Goal: Task Accomplishment & Management: Use online tool/utility

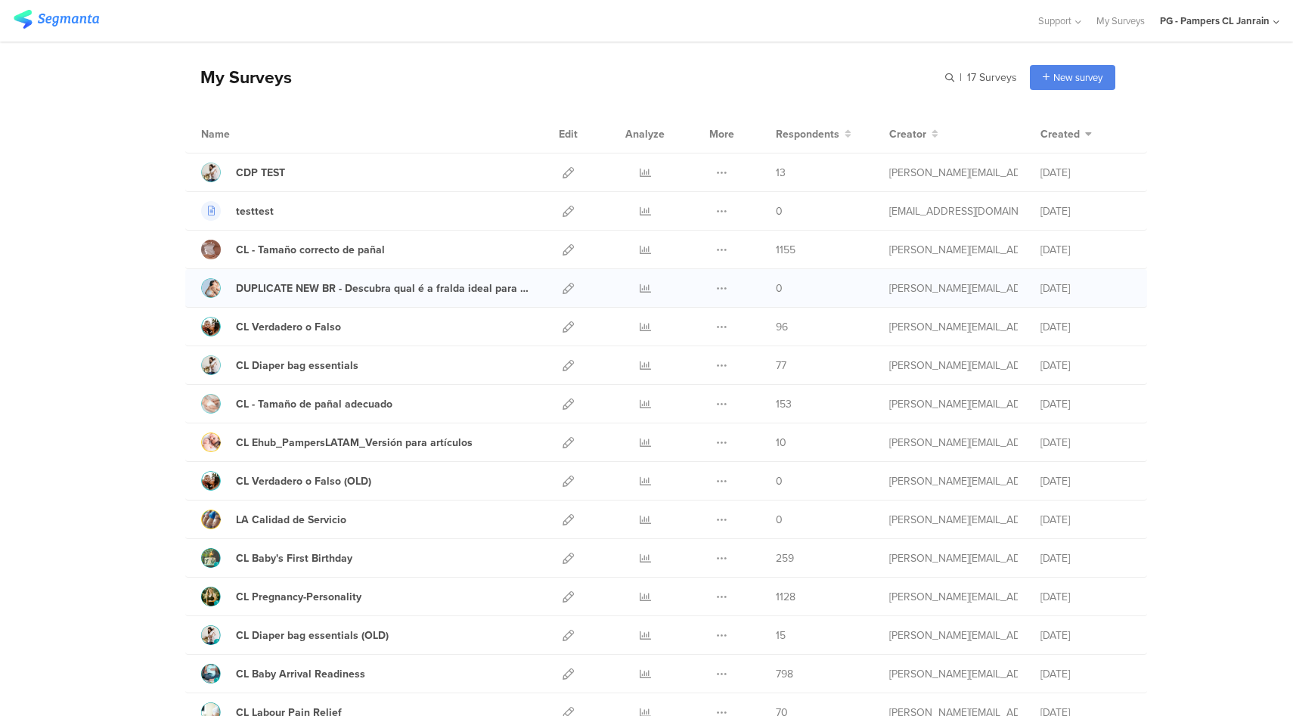
scroll to position [48, 0]
click at [563, 171] on icon at bounding box center [568, 173] width 11 height 11
click at [1229, 33] on div "PG - Pampers CL Janrain" at bounding box center [1219, 21] width 119 height 42
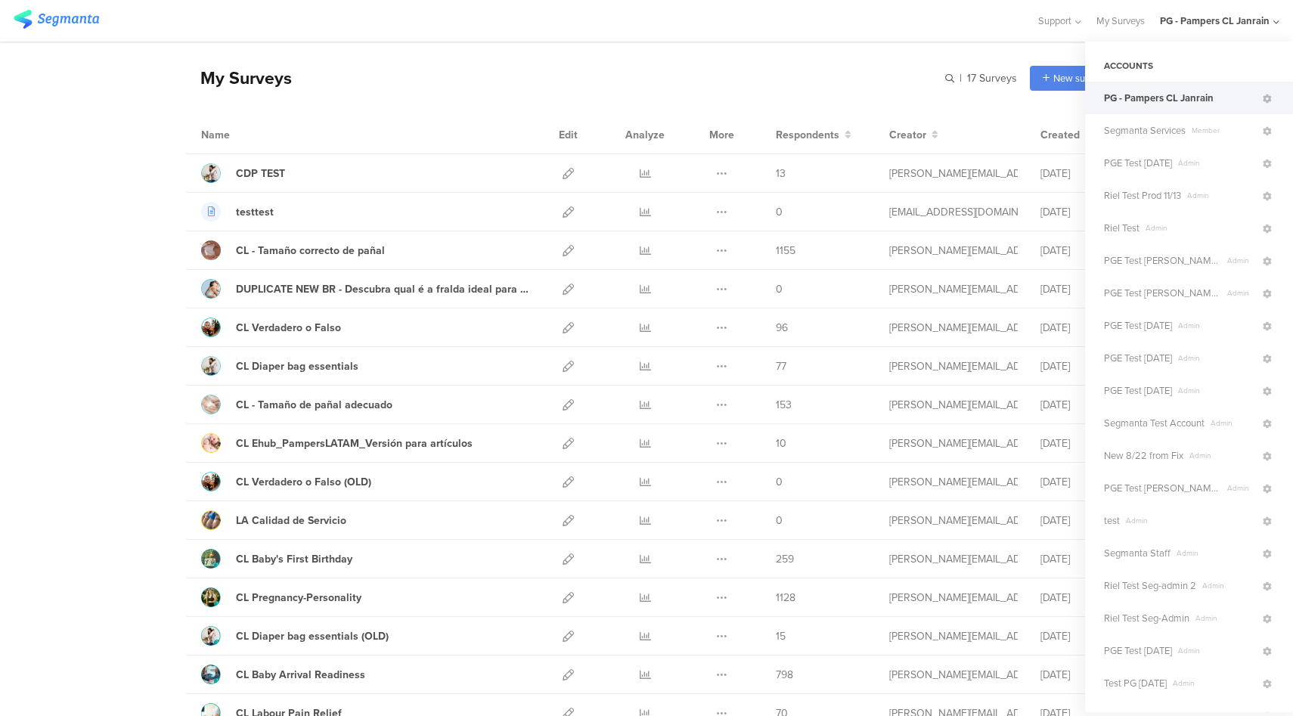
click at [343, 23] on div at bounding box center [518, 20] width 1009 height 25
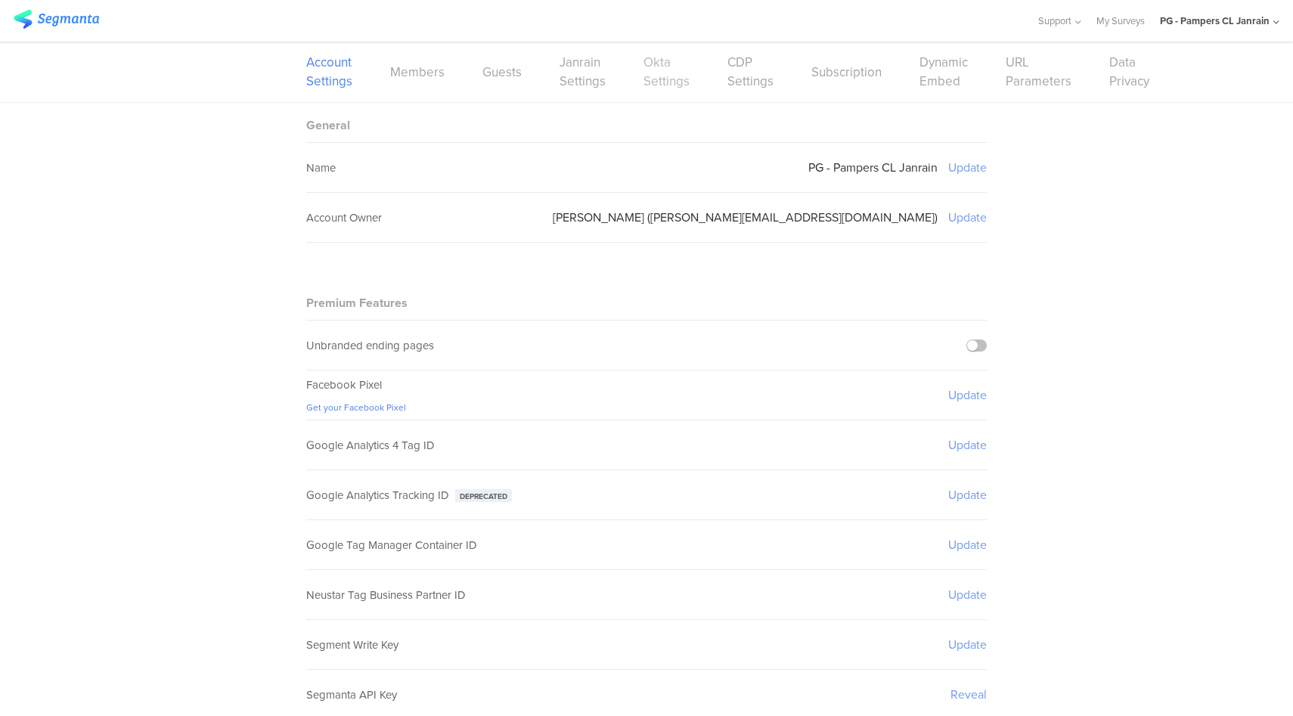
click at [658, 82] on link "Okta Settings" at bounding box center [666, 72] width 46 height 38
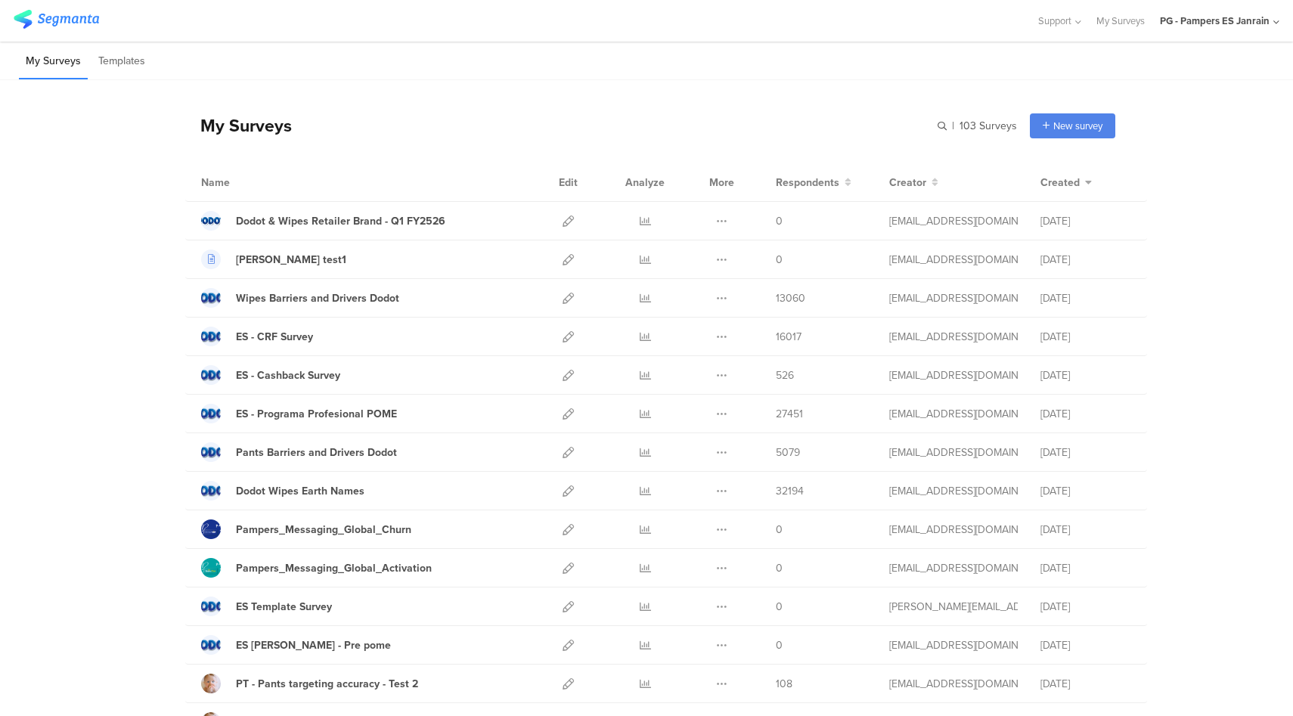
click at [1250, 26] on div "PG - Pampers ES Janrain" at bounding box center [1215, 21] width 110 height 14
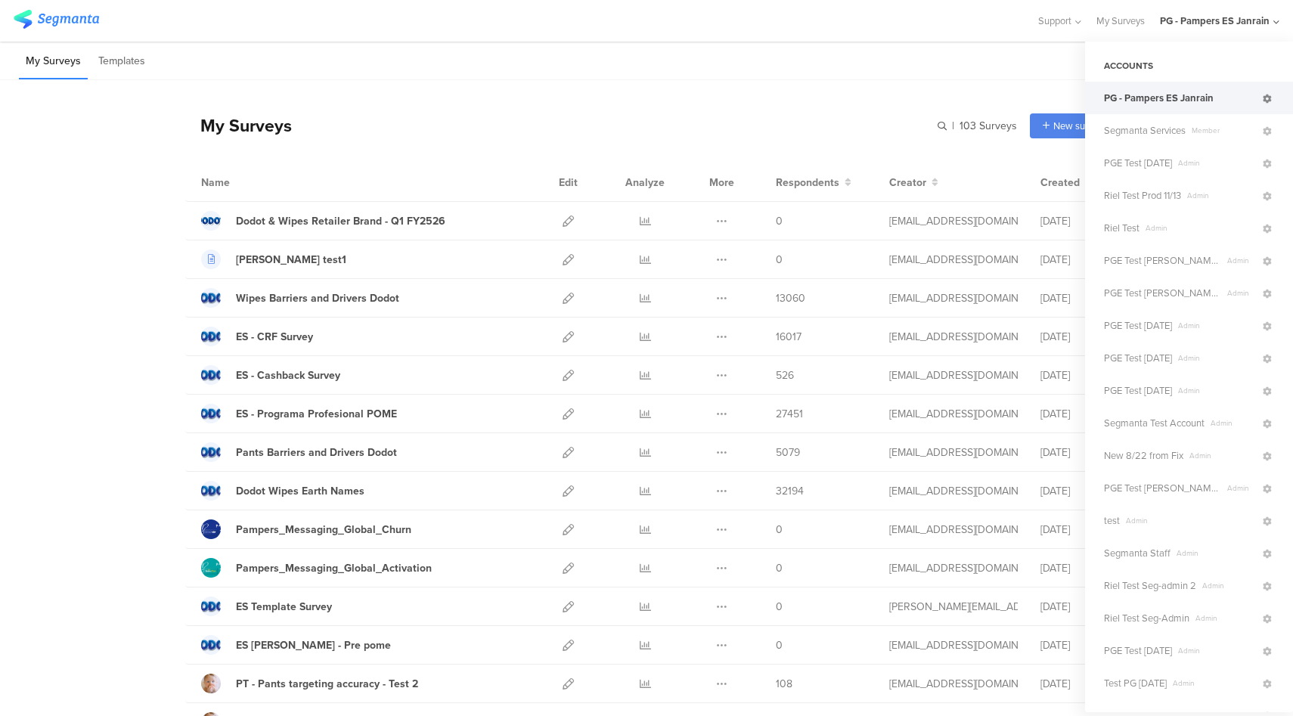
click at [1263, 99] on icon at bounding box center [1267, 99] width 9 height 9
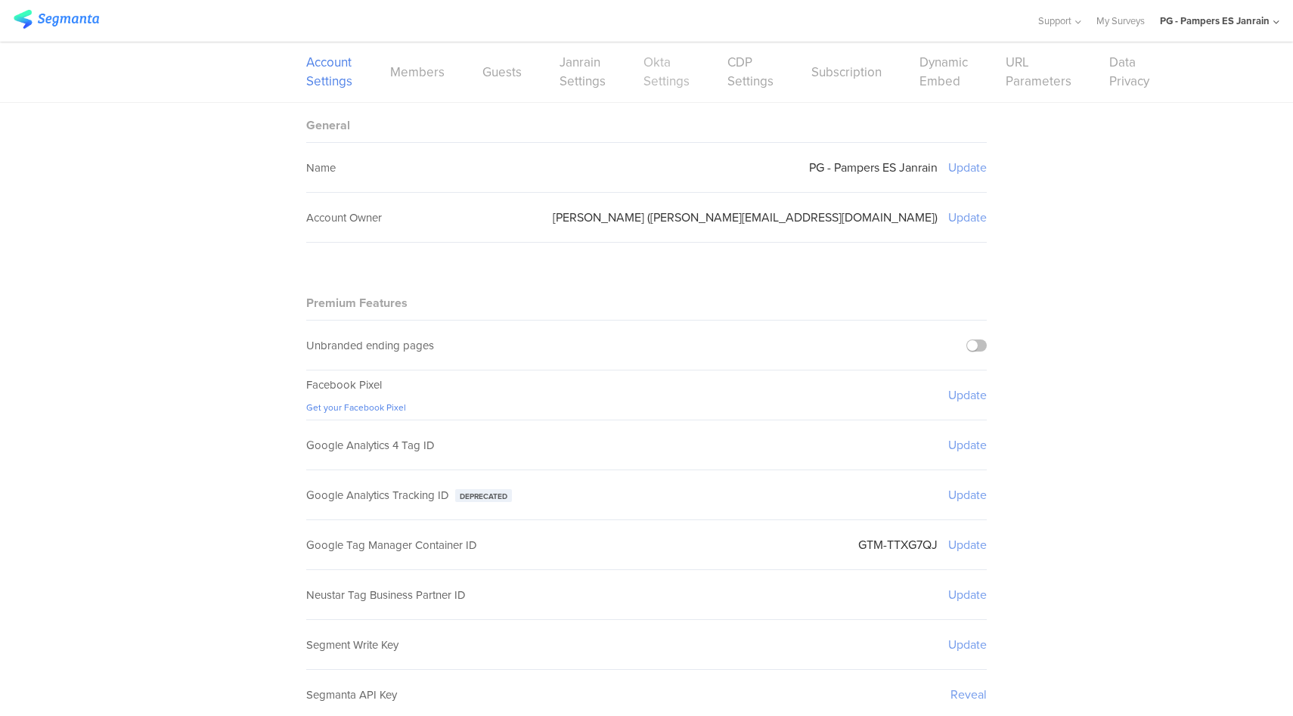
click at [661, 75] on link "Okta Settings" at bounding box center [666, 72] width 46 height 38
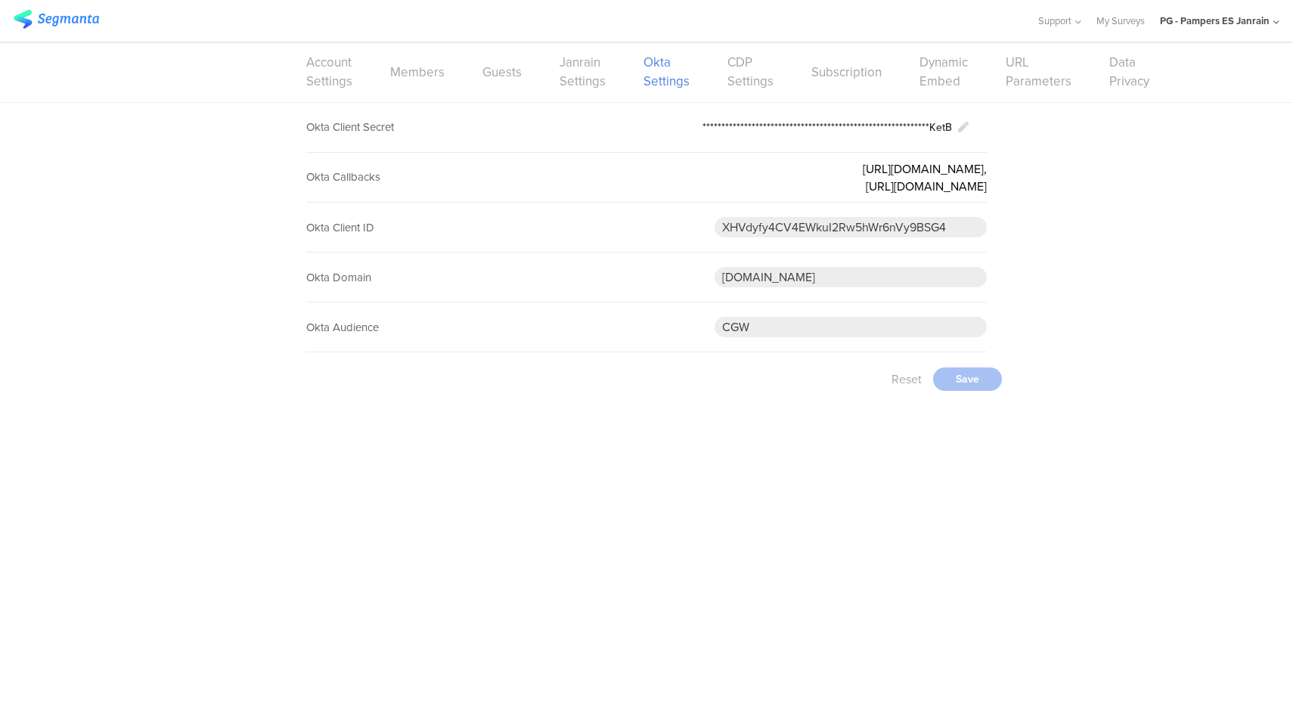
click at [1201, 23] on div "PG - Pampers ES Janrain" at bounding box center [1215, 21] width 110 height 14
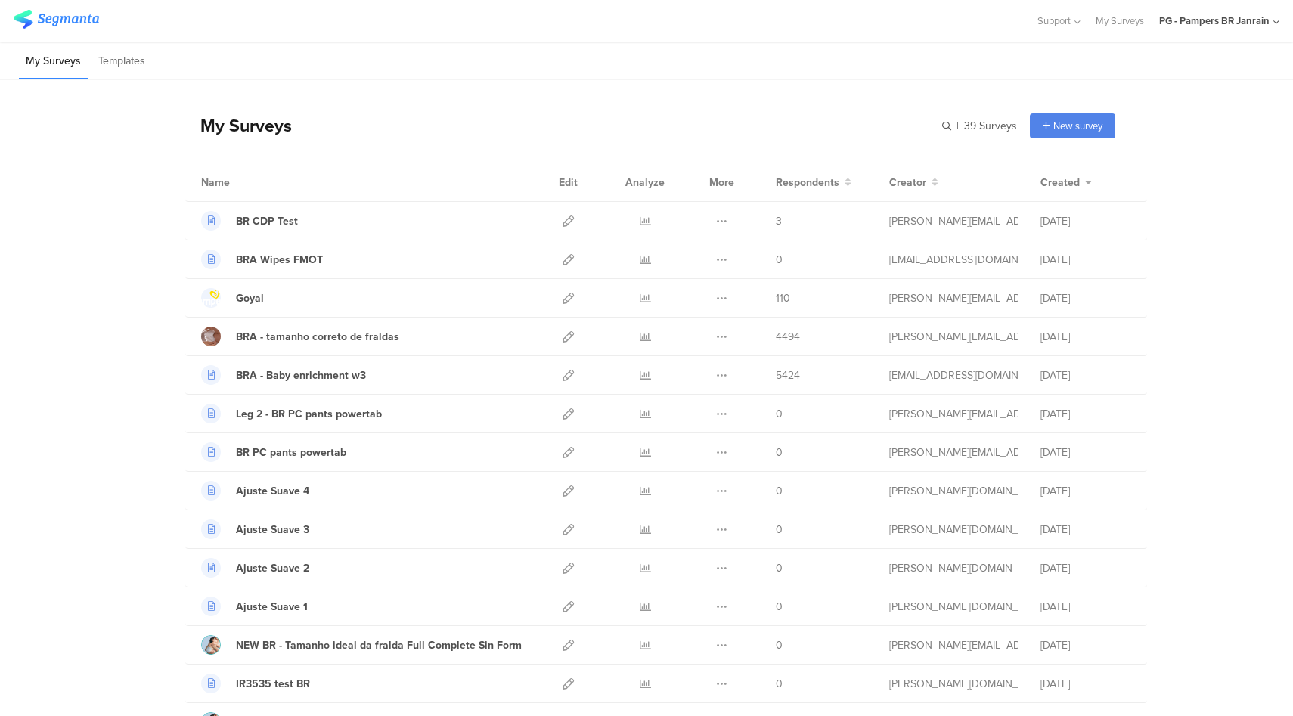
click at [1229, 25] on div "PG - Pampers BR Janrain" at bounding box center [1214, 21] width 110 height 14
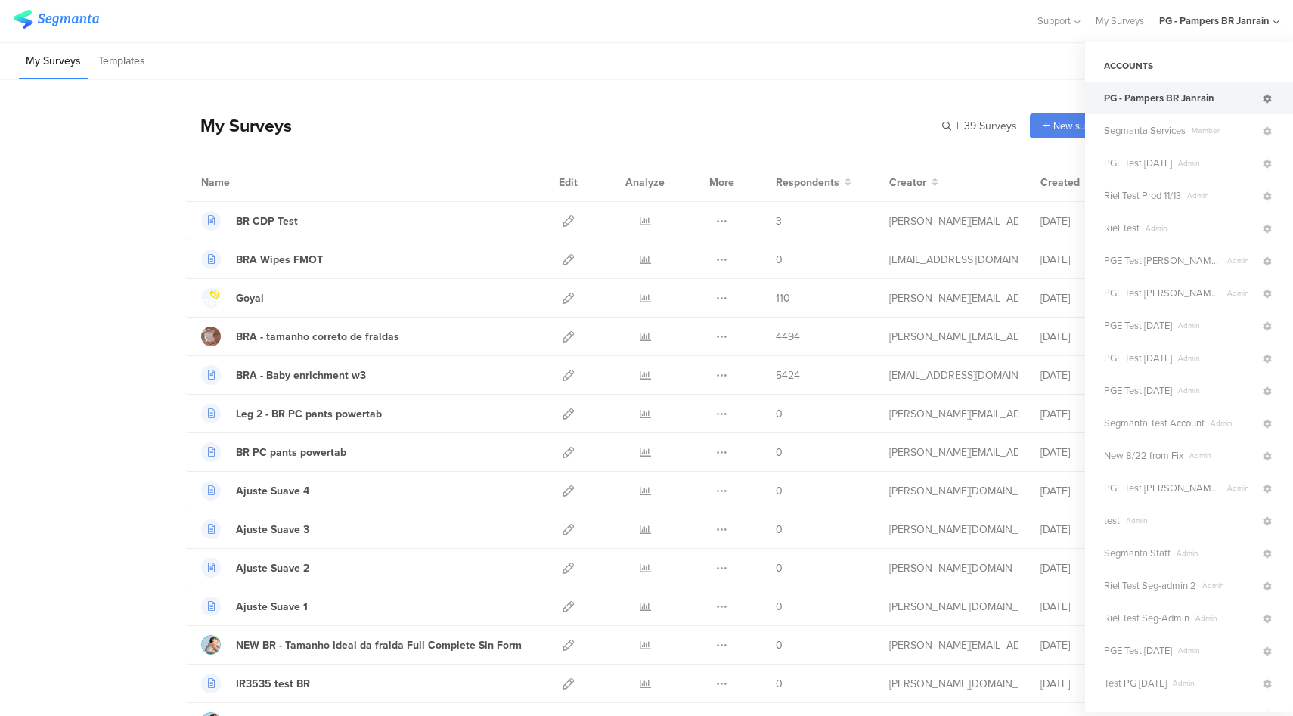
click at [1263, 98] on icon at bounding box center [1267, 99] width 9 height 9
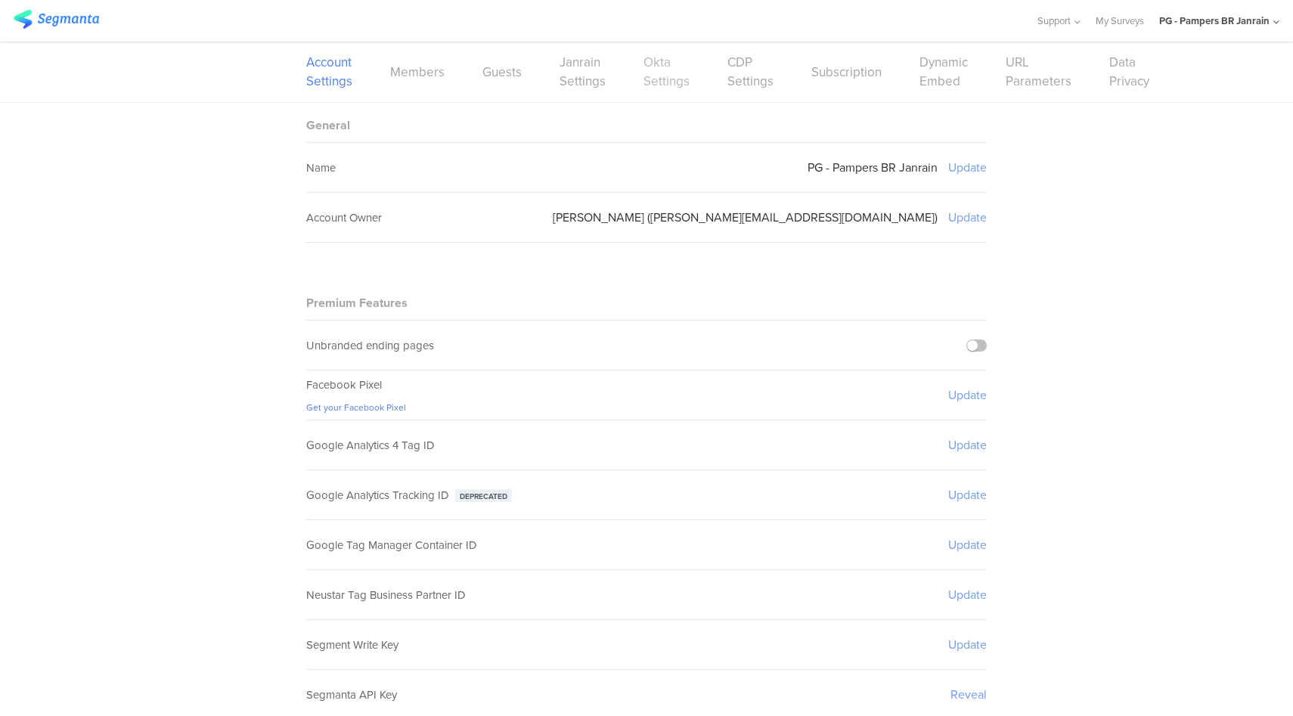
click at [668, 65] on link "Okta Settings" at bounding box center [666, 72] width 46 height 38
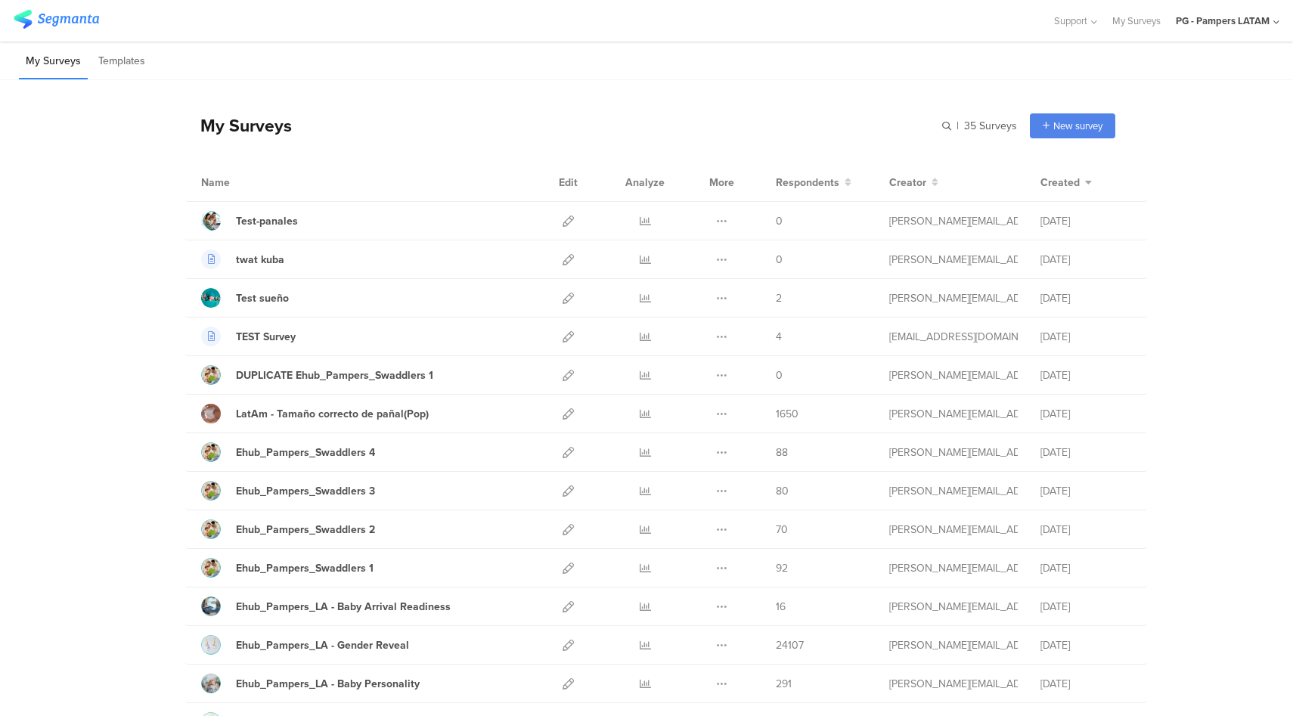
click at [1272, 29] on div "PG - Pampers LATAM" at bounding box center [1228, 21] width 104 height 42
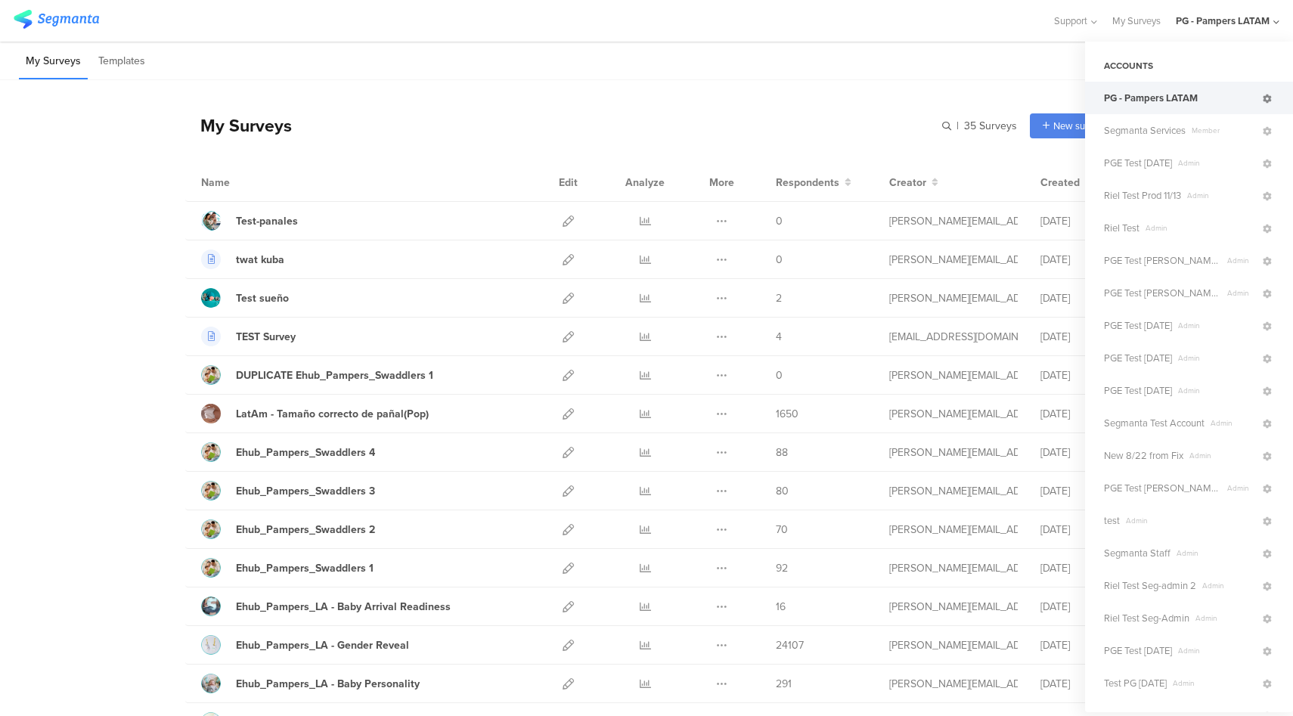
click at [1263, 98] on icon at bounding box center [1267, 99] width 9 height 9
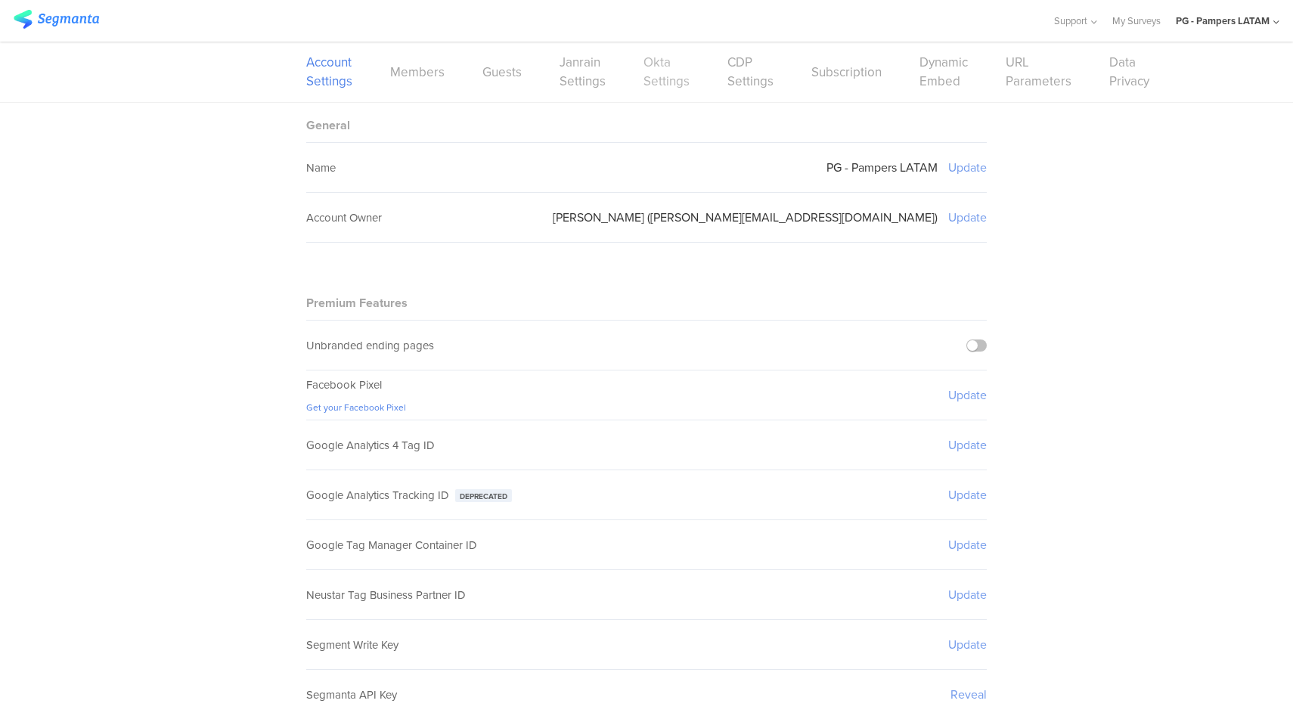
click at [653, 83] on link "Okta Settings" at bounding box center [666, 72] width 46 height 38
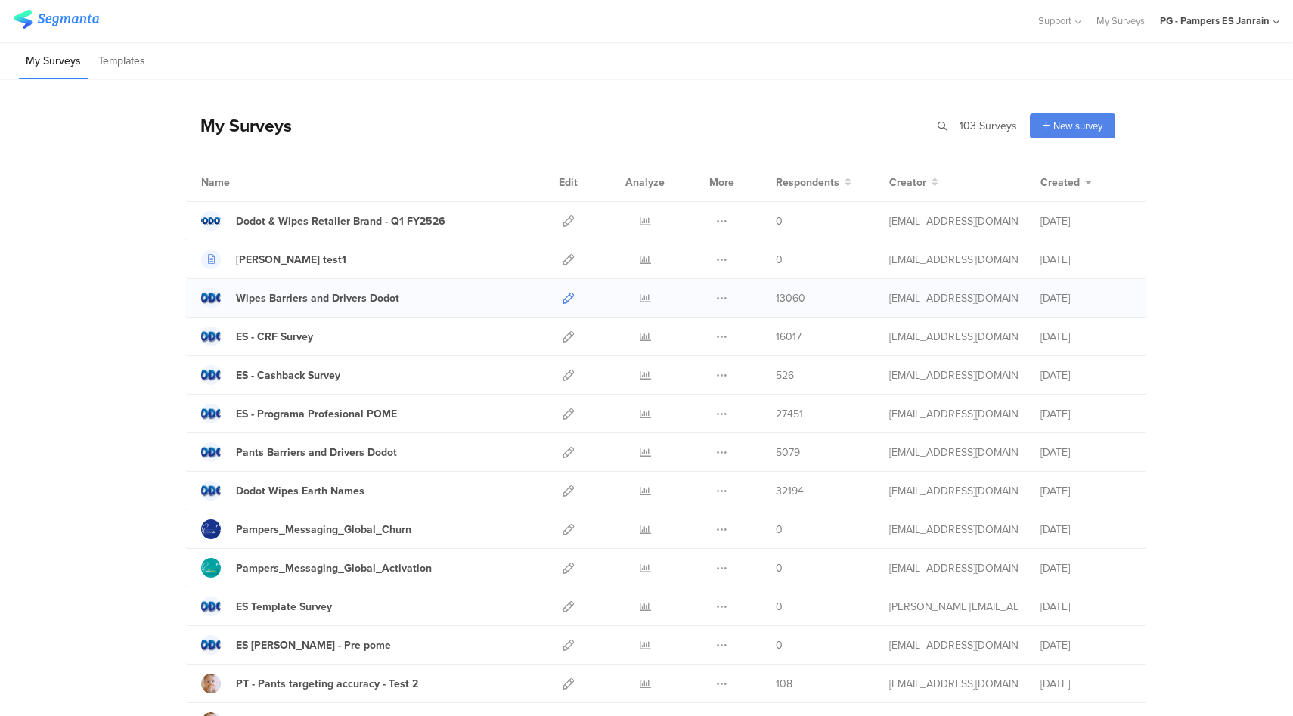
click at [563, 298] on icon at bounding box center [568, 298] width 11 height 11
click at [640, 296] on icon at bounding box center [645, 298] width 11 height 11
click at [970, 127] on input "text" at bounding box center [911, 125] width 212 height 25
type input "okta"
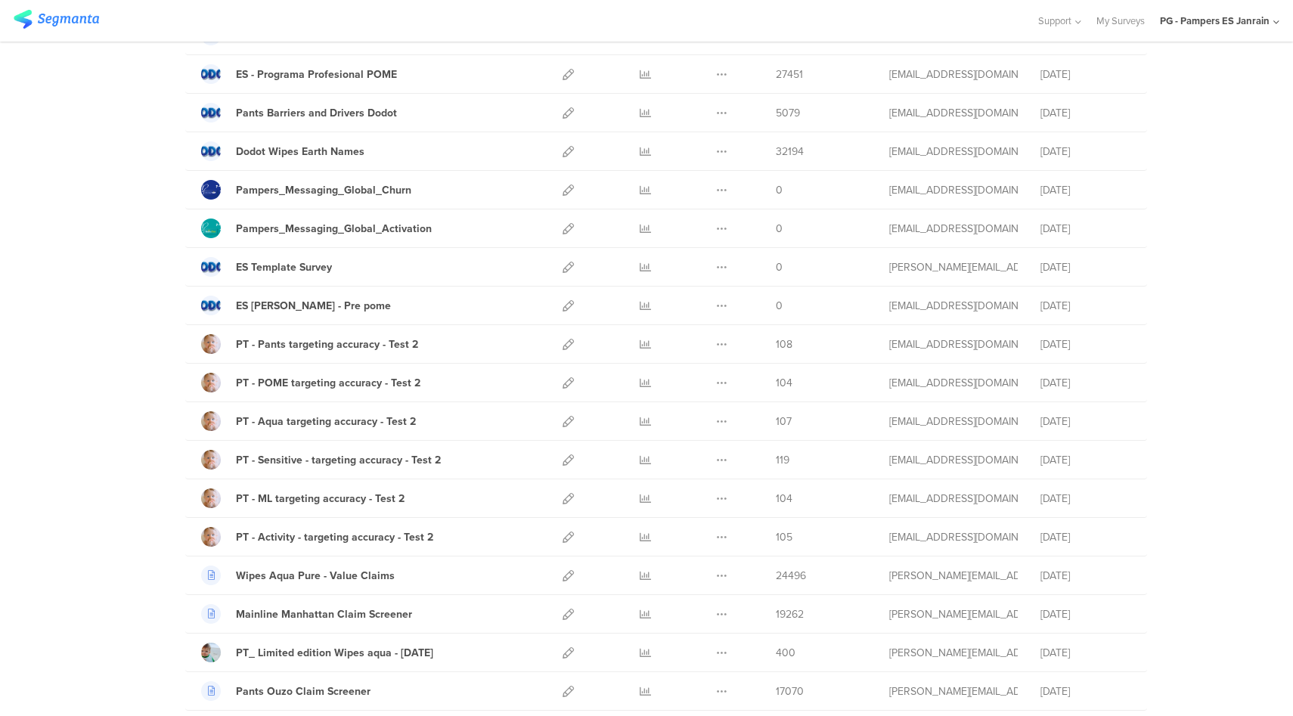
scroll to position [423, 0]
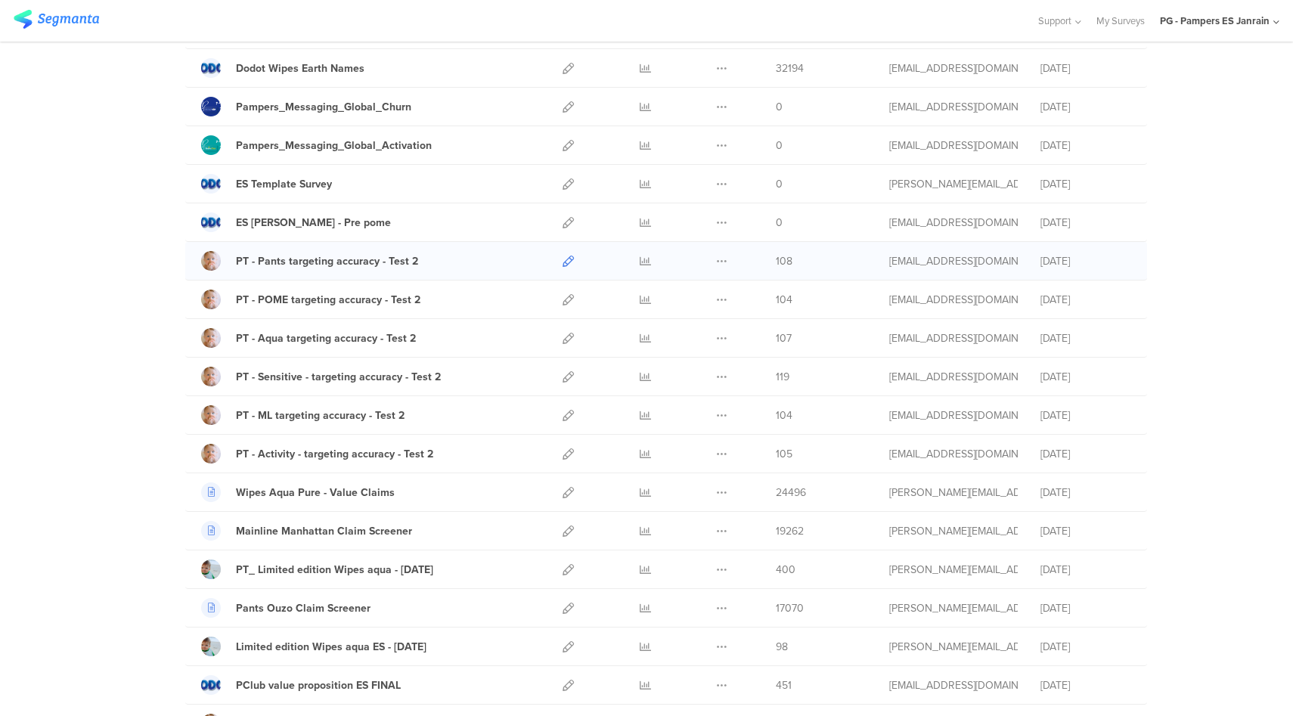
click at [563, 263] on icon at bounding box center [568, 261] width 11 height 11
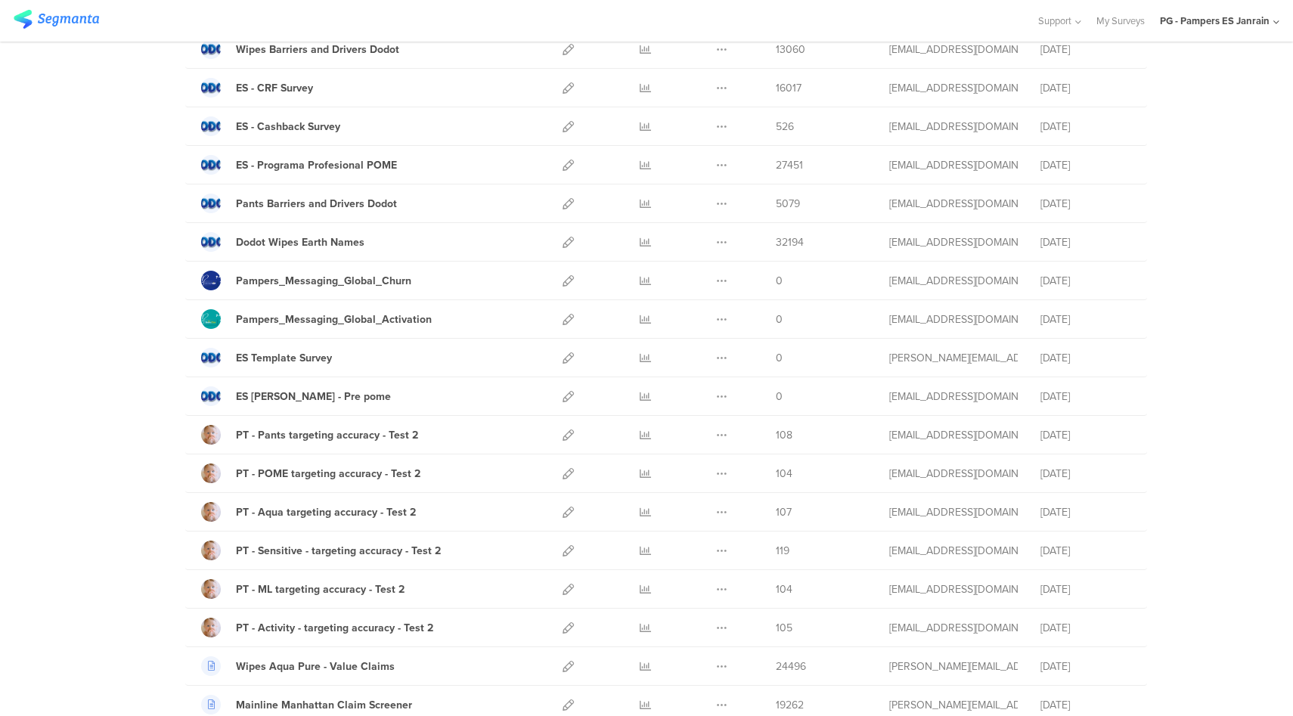
scroll to position [225, 0]
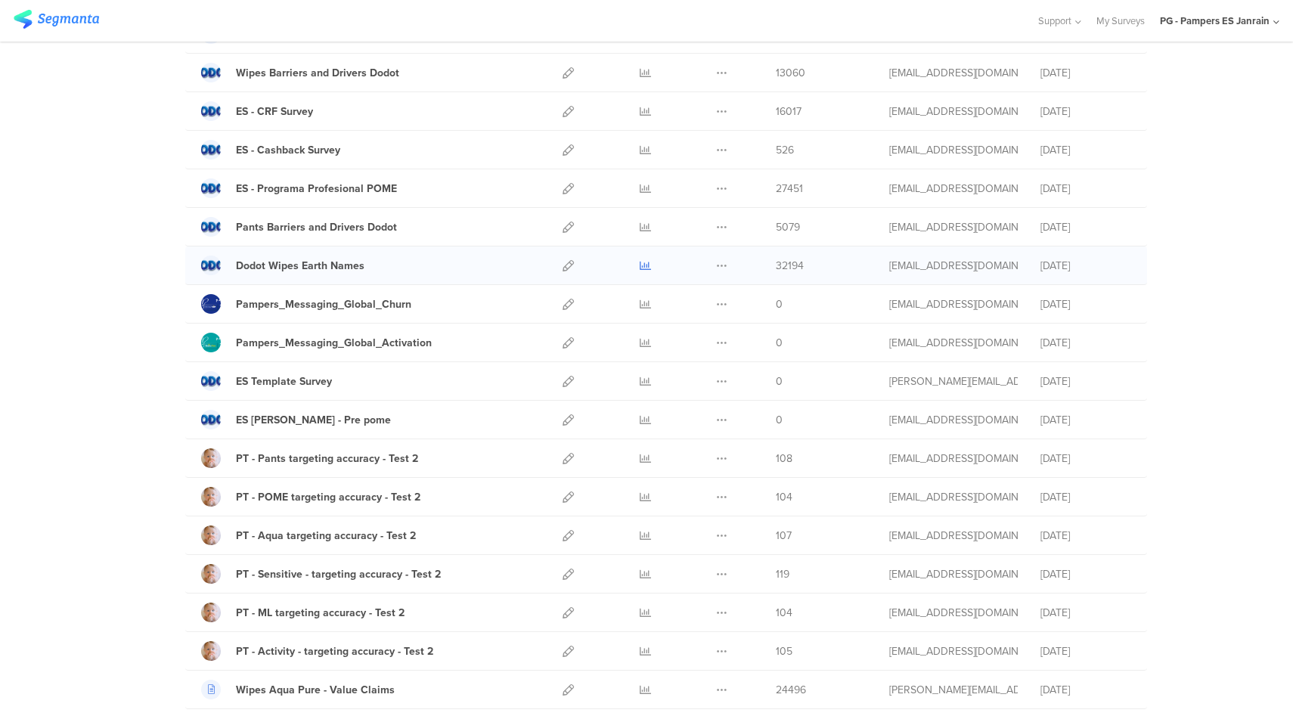
click at [640, 265] on icon at bounding box center [645, 265] width 11 height 11
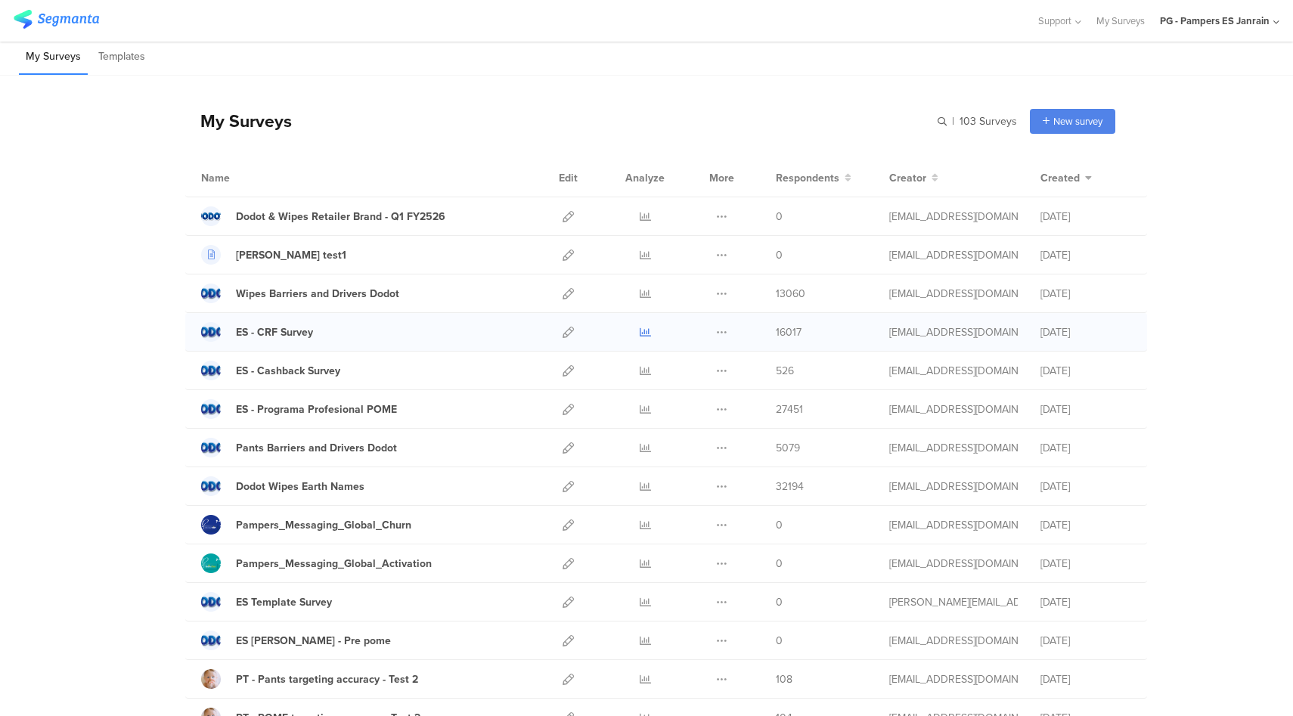
scroll to position [0, 0]
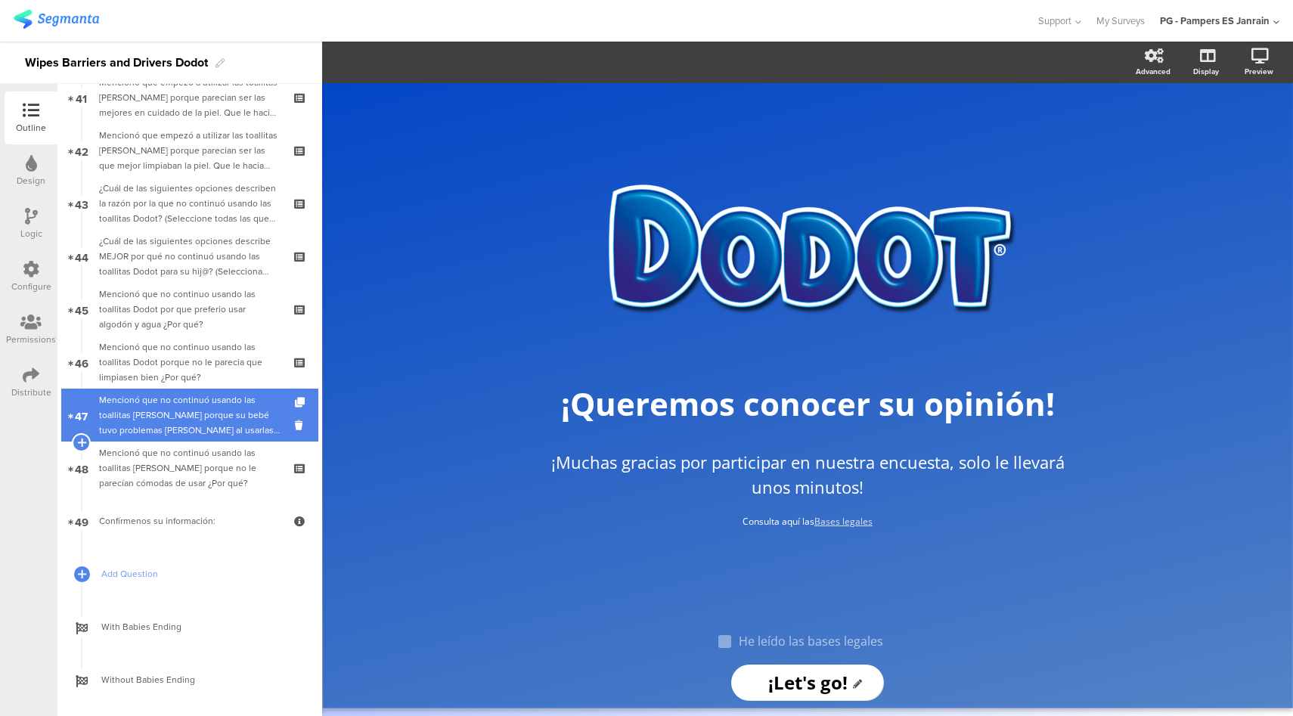
scroll to position [2215, 0]
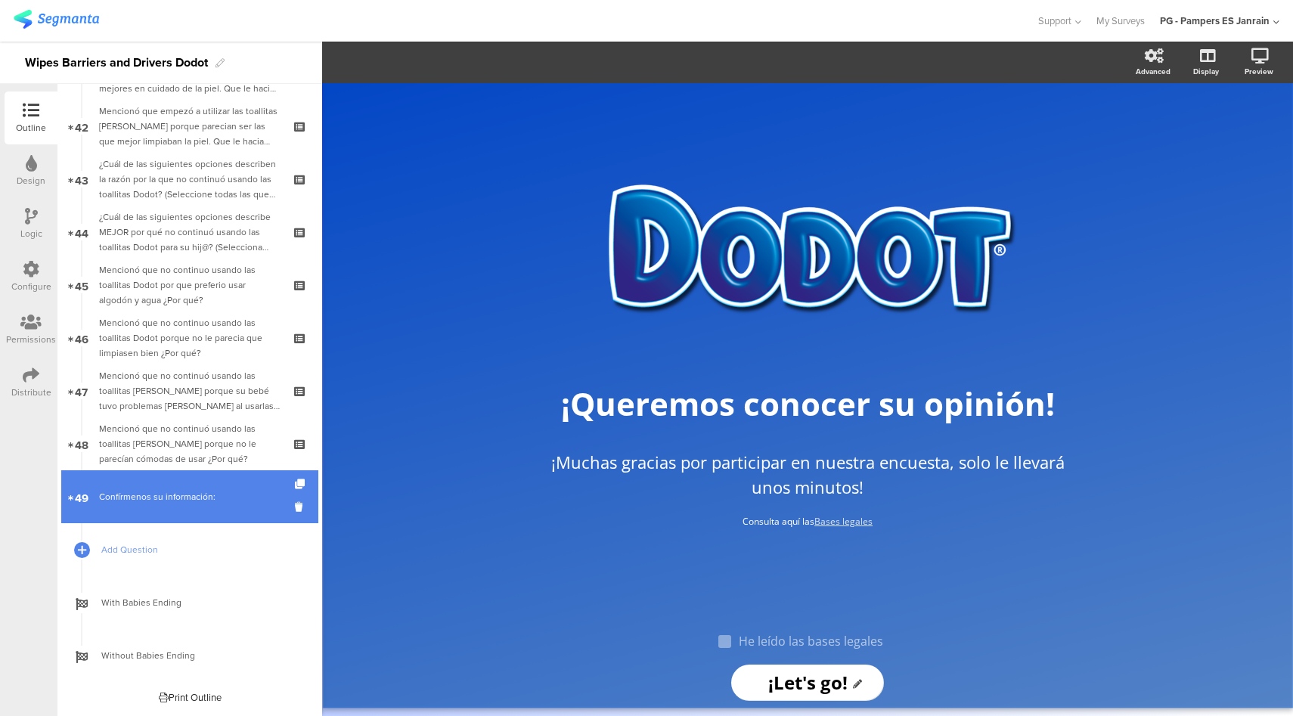
click at [200, 510] on link "49 Confírmenos su información:" at bounding box center [189, 496] width 257 height 53
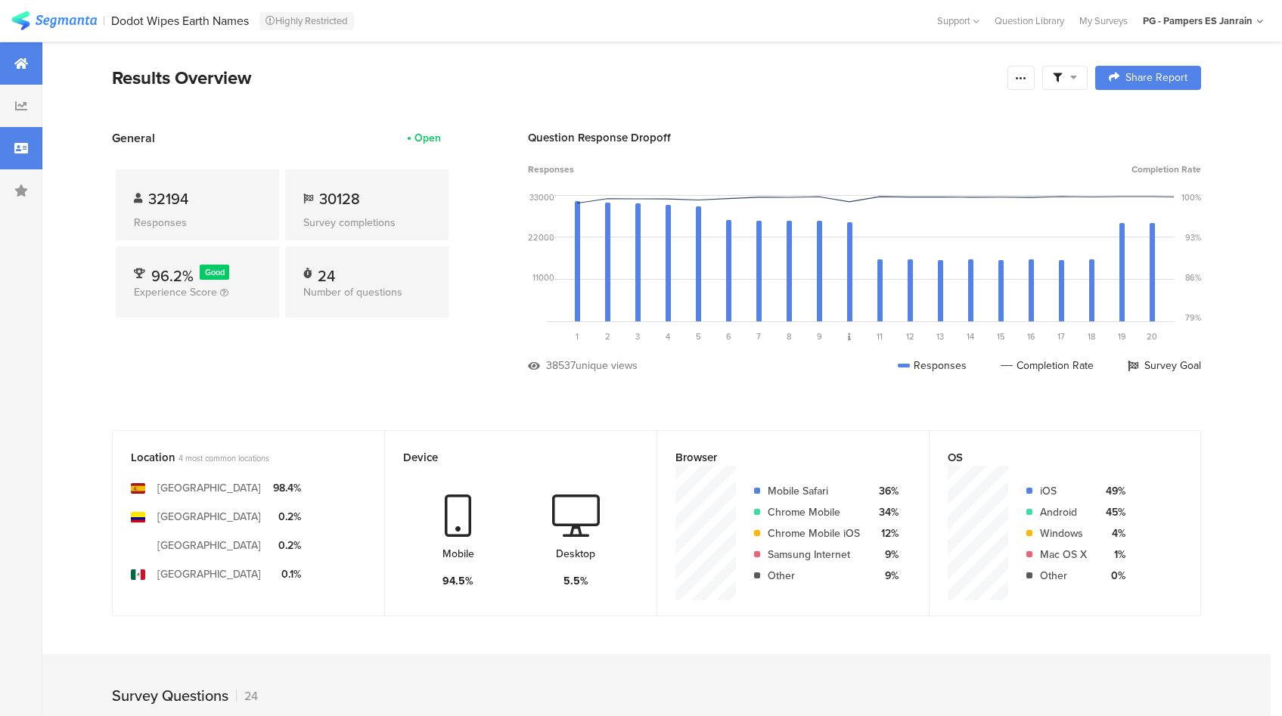
click at [17, 157] on div at bounding box center [21, 148] width 42 height 42
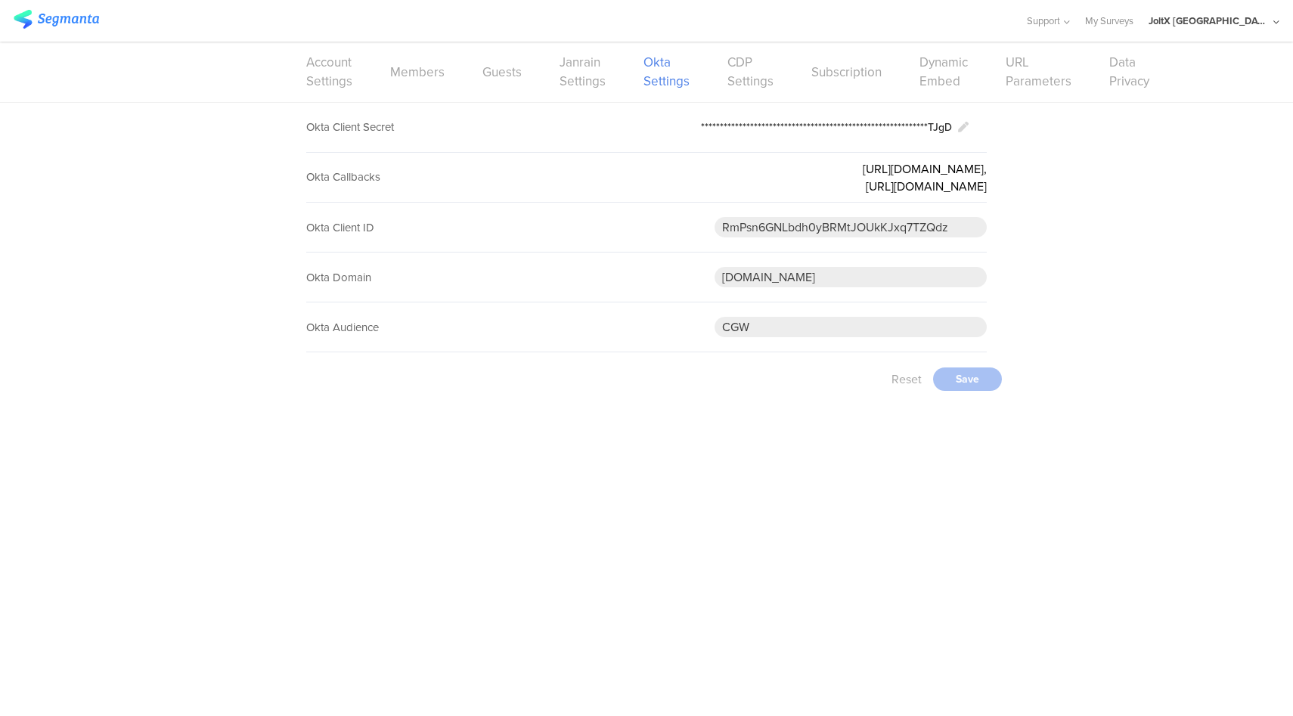
click at [1257, 26] on div "JoltX Greece" at bounding box center [1208, 21] width 121 height 14
click at [1133, 21] on link "My Surveys" at bounding box center [1109, 21] width 48 height 42
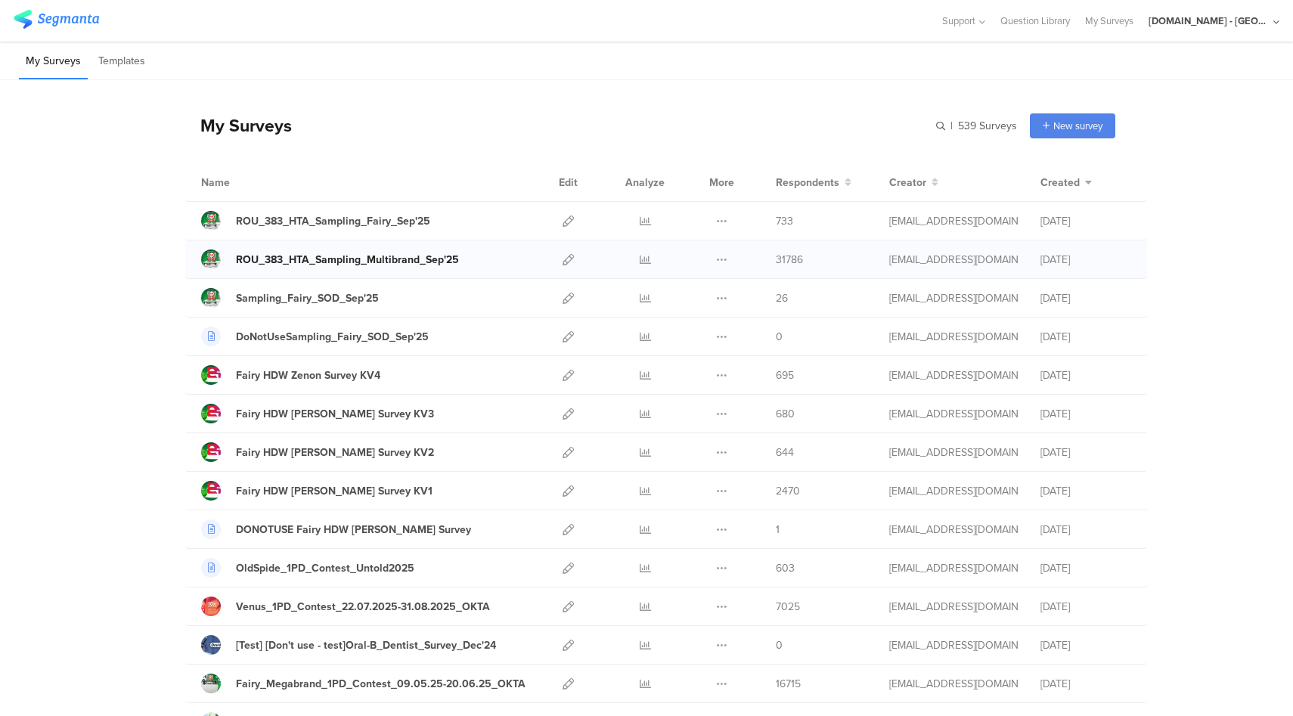
click at [413, 262] on div "ROU_383_HTA_Sampling_Multibrand_Sep'25" at bounding box center [347, 260] width 223 height 16
click at [403, 223] on div "ROU_383_HTA_Sampling_Fairy_Sep'25" at bounding box center [333, 221] width 194 height 16
click at [640, 254] on icon at bounding box center [645, 259] width 11 height 11
click at [643, 219] on icon at bounding box center [645, 220] width 11 height 11
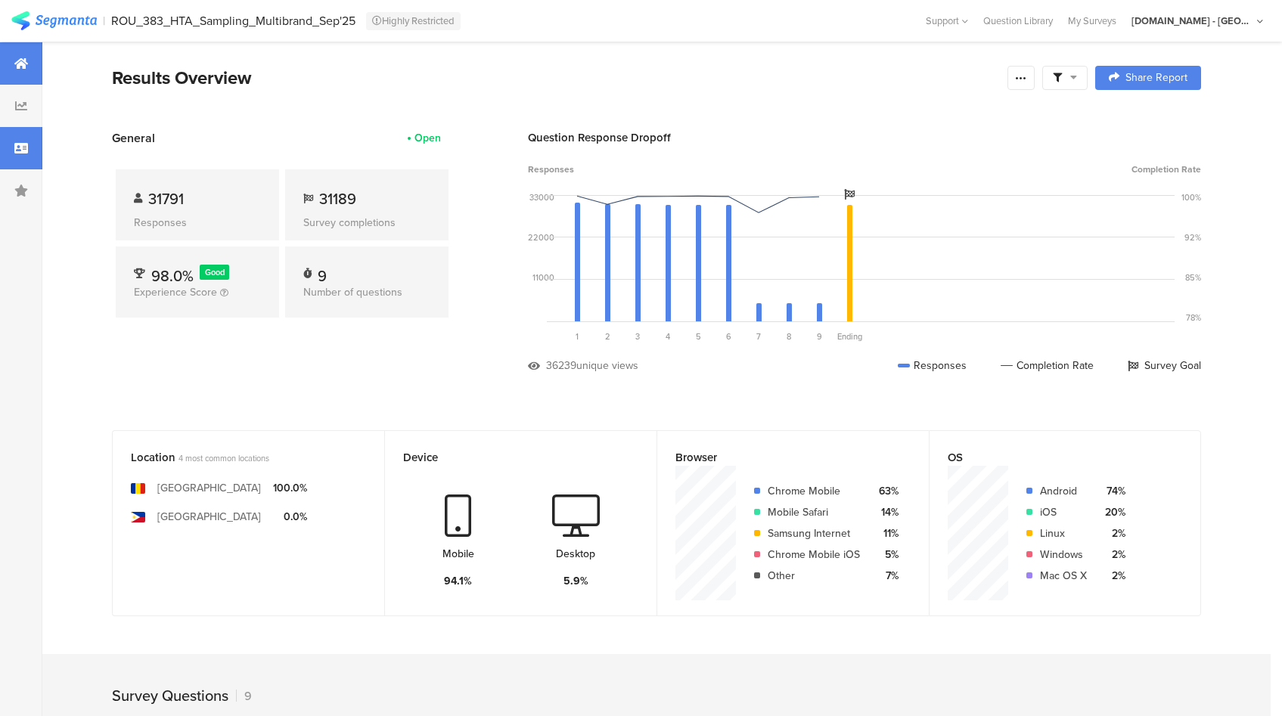
click at [28, 150] on div at bounding box center [21, 148] width 42 height 42
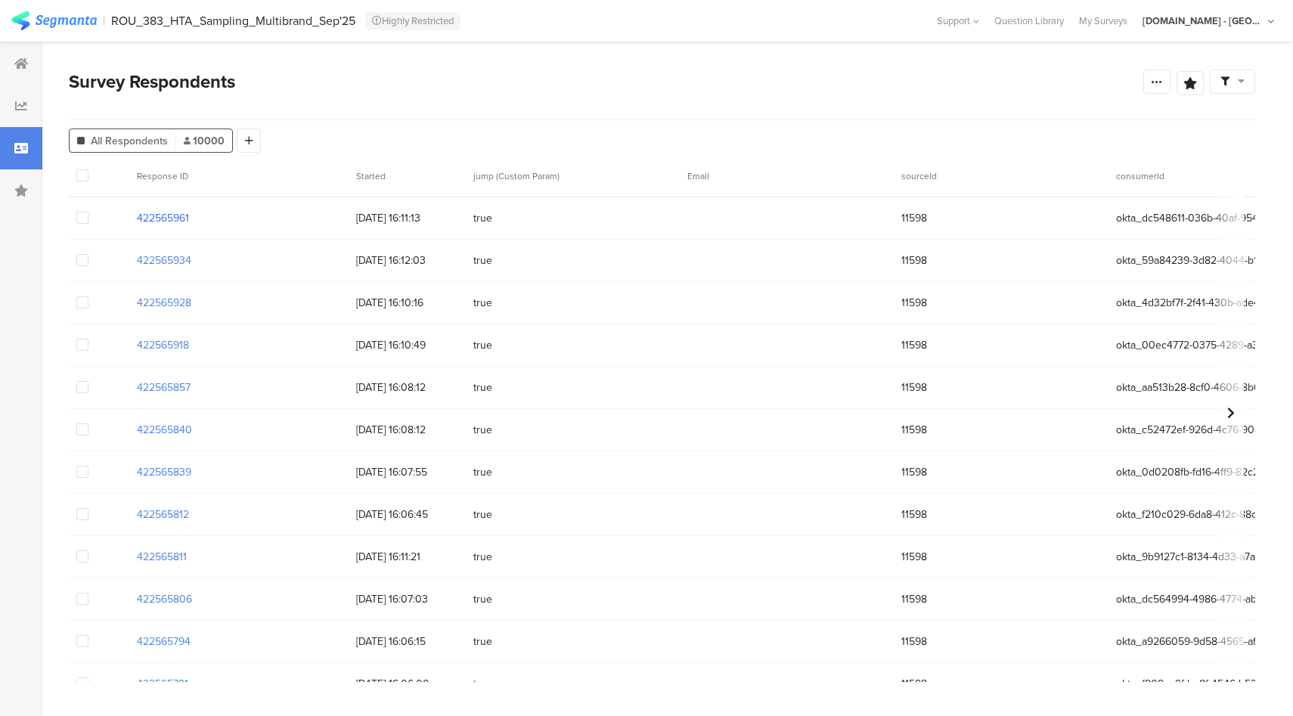
click at [166, 212] on section "422565961" at bounding box center [163, 218] width 52 height 16
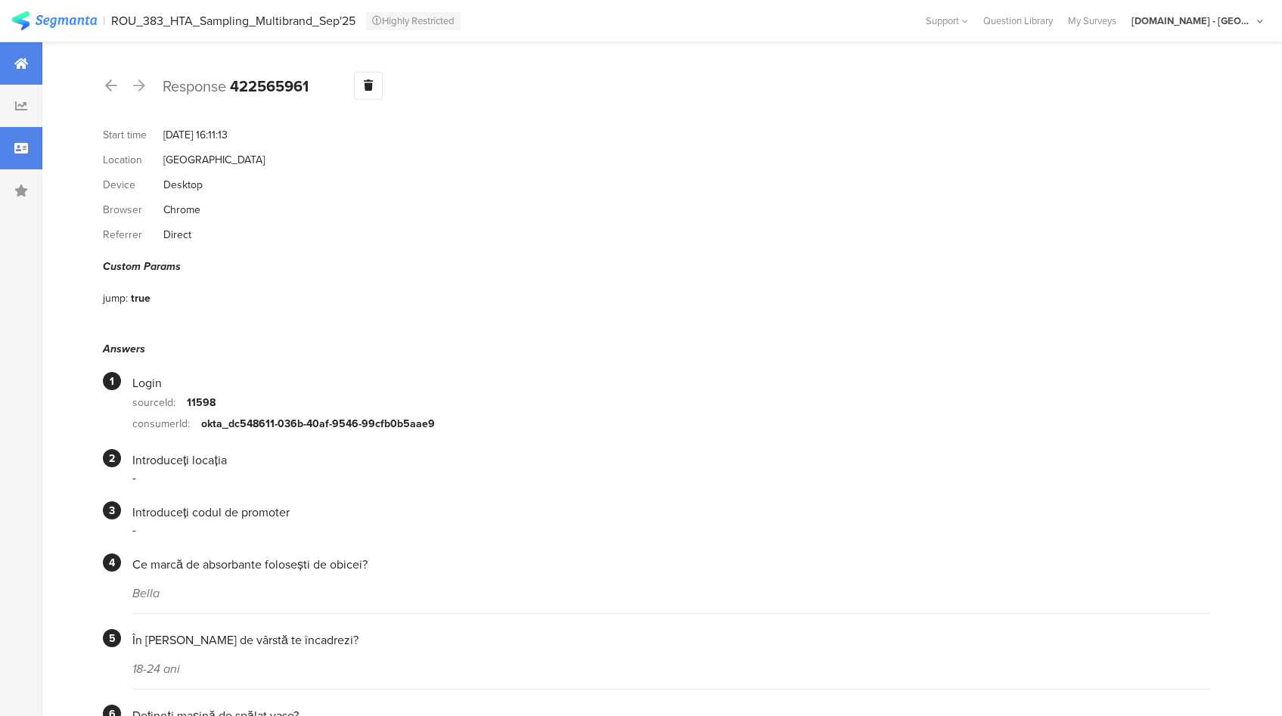
click at [26, 57] on icon at bounding box center [21, 63] width 14 height 12
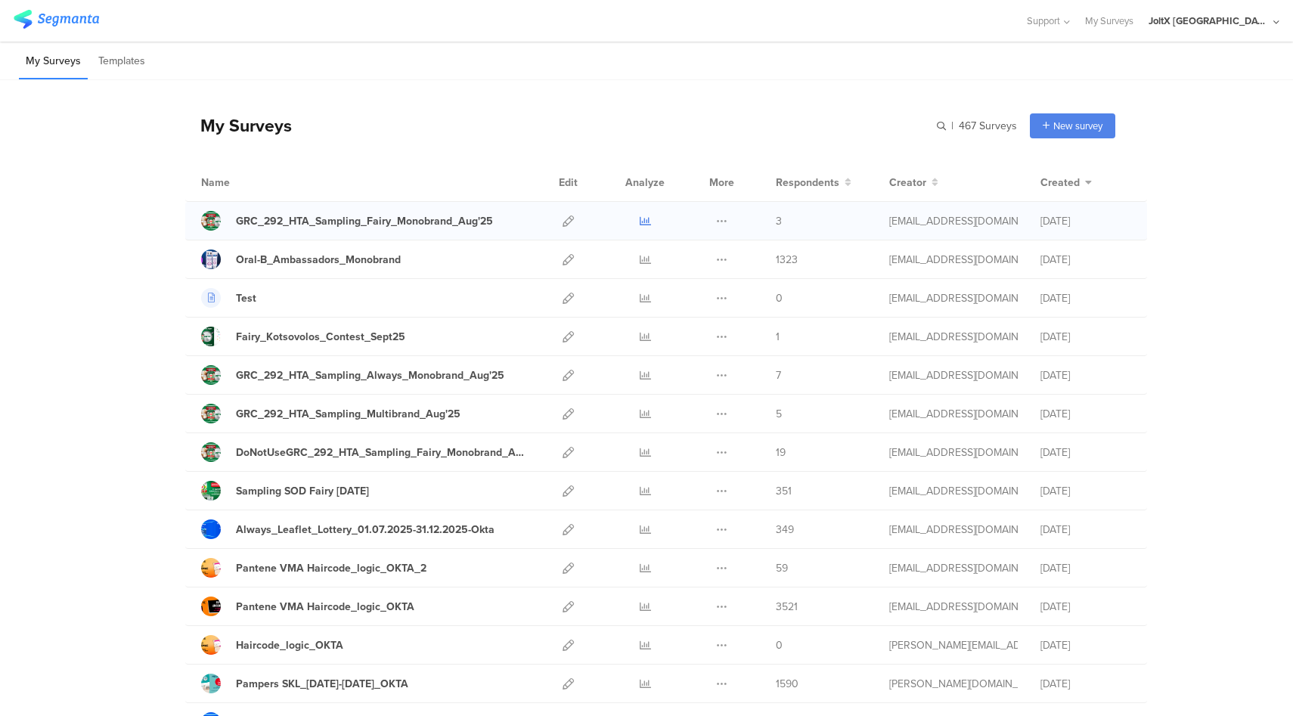
click at [640, 223] on icon at bounding box center [645, 220] width 11 height 11
click at [640, 454] on icon at bounding box center [645, 452] width 11 height 11
click at [565, 455] on icon at bounding box center [568, 452] width 11 height 11
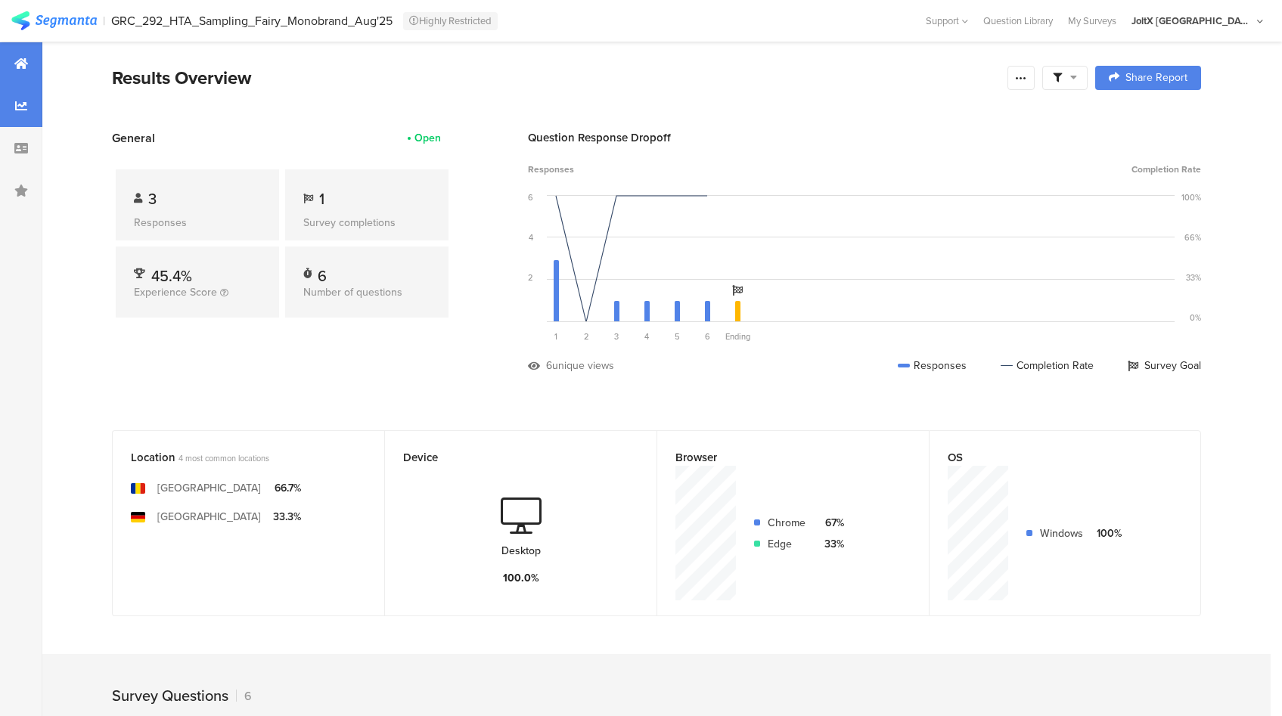
click at [12, 120] on div at bounding box center [21, 106] width 42 height 42
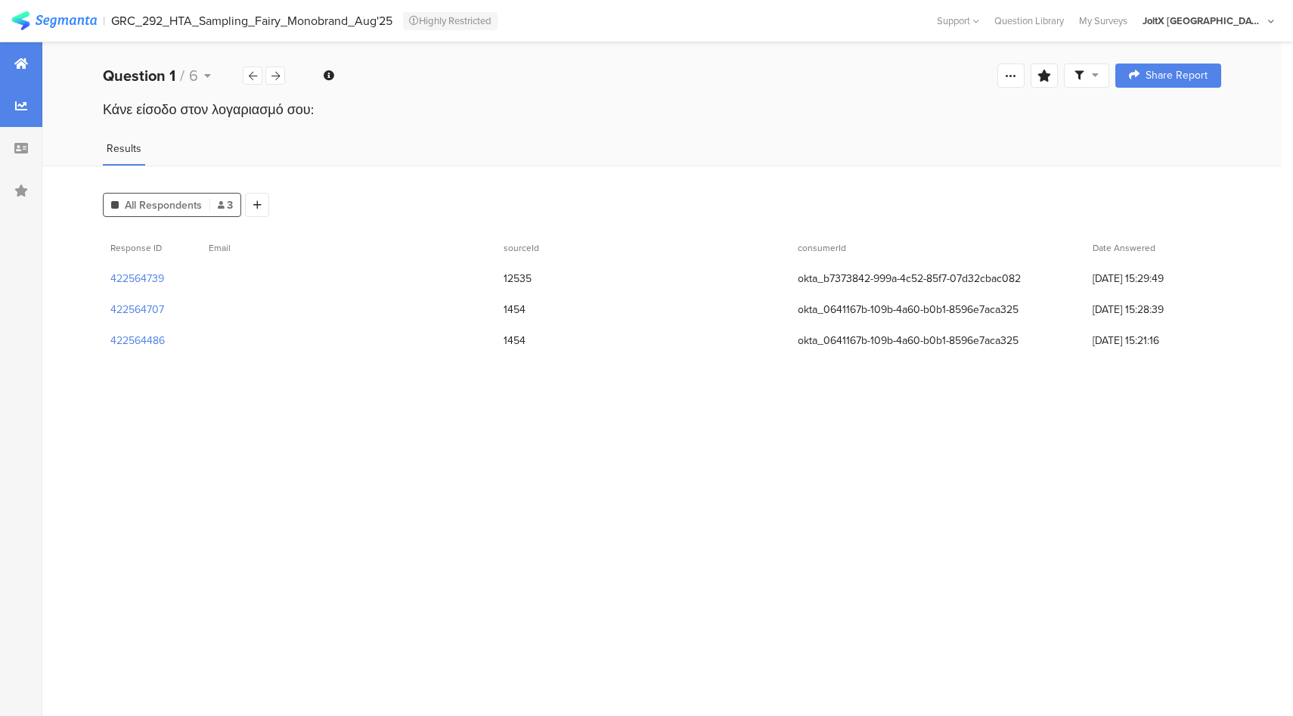
click at [16, 64] on icon at bounding box center [21, 63] width 14 height 12
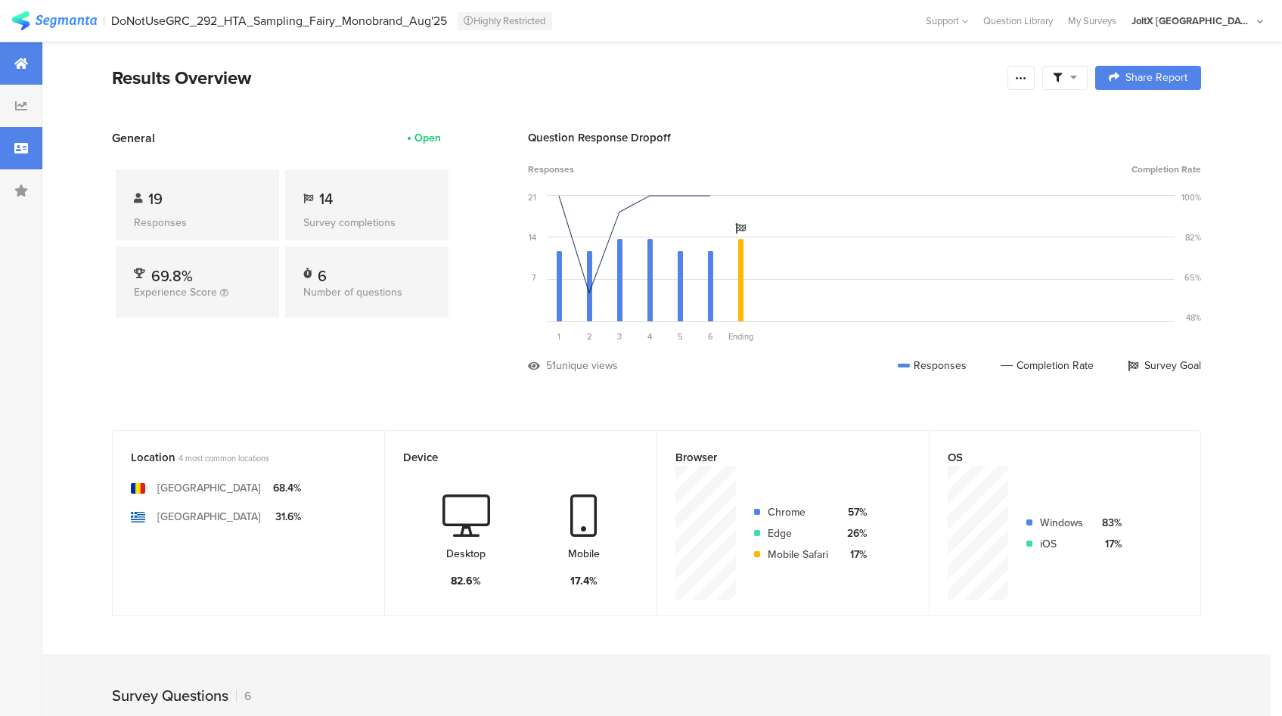
click at [17, 155] on div at bounding box center [21, 148] width 42 height 42
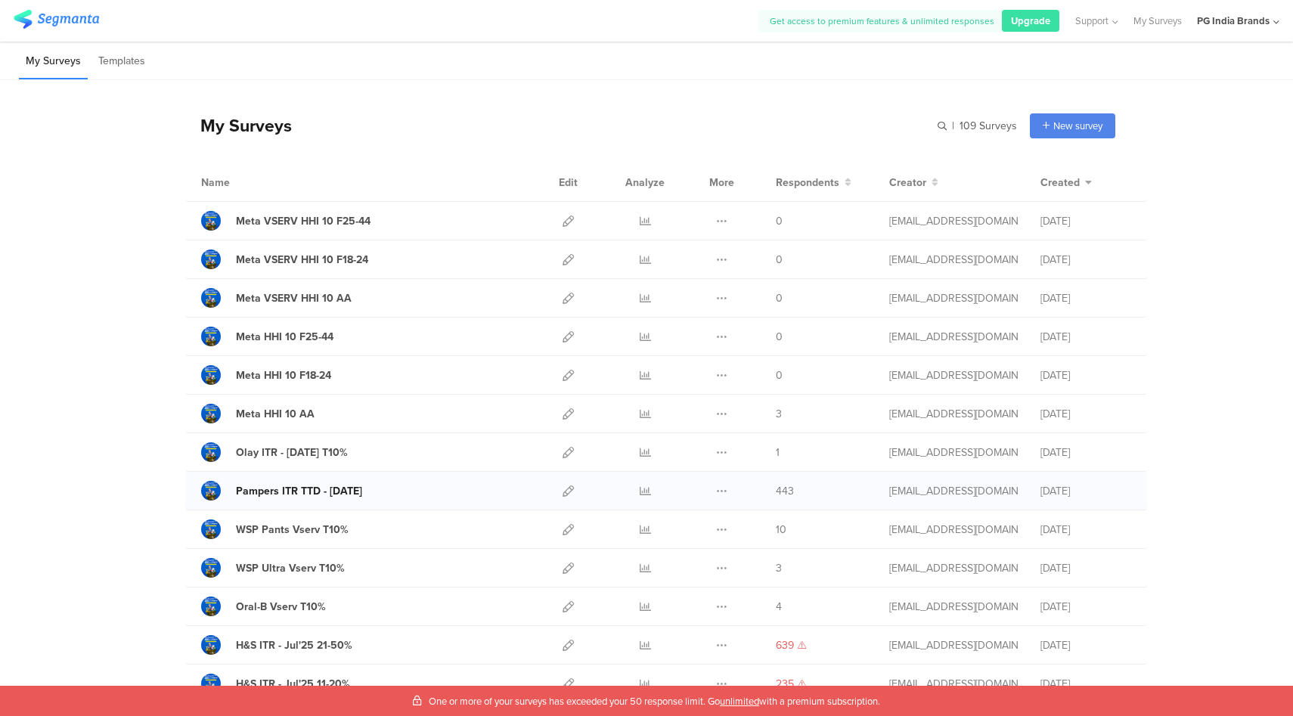
click at [328, 495] on div "Pampers ITR TTD - Aug'25" at bounding box center [299, 491] width 126 height 16
click at [287, 415] on div "Meta HHI 10 AA" at bounding box center [275, 414] width 79 height 16
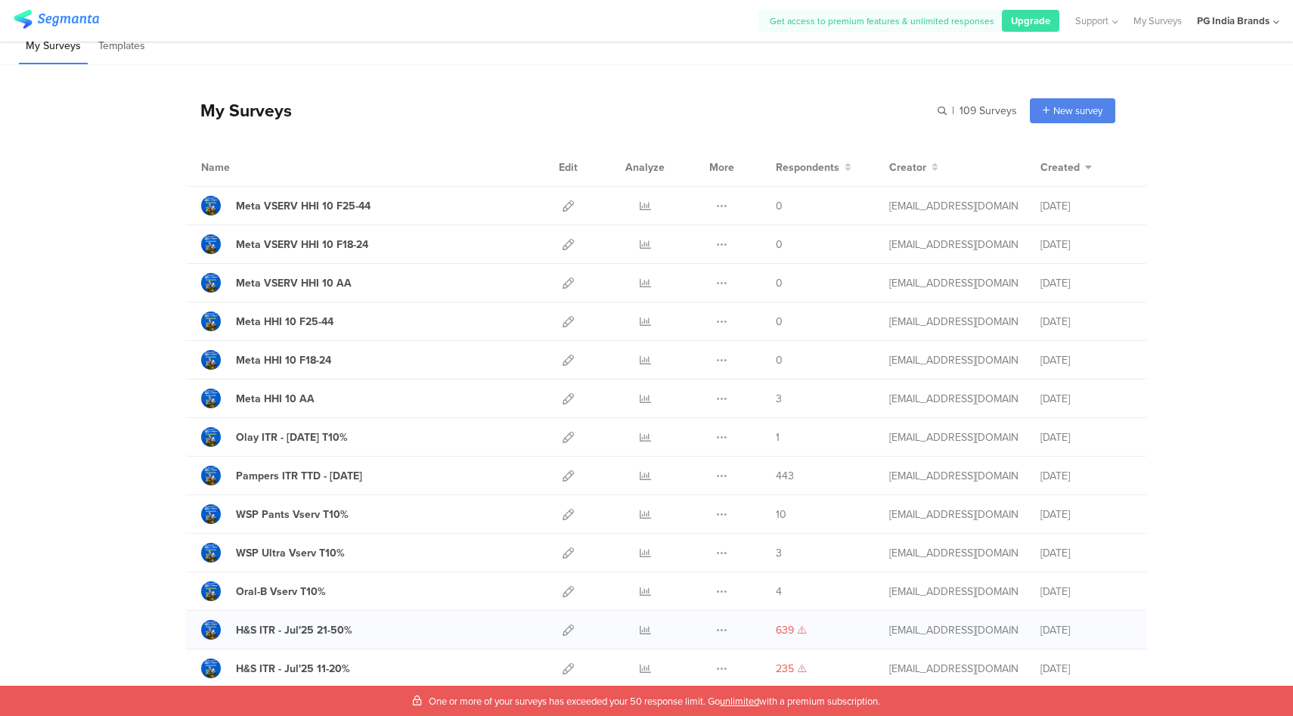
scroll to position [16, 0]
click at [566, 628] on icon at bounding box center [568, 629] width 11 height 11
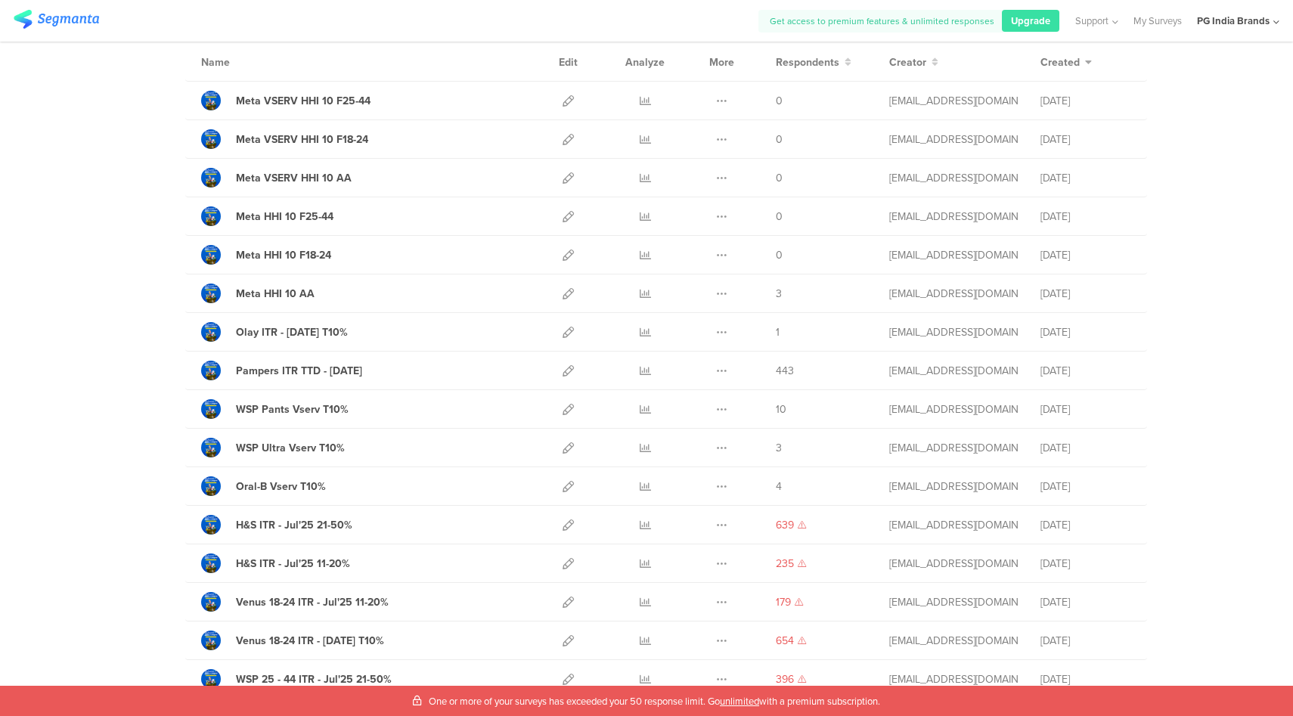
click at [563, 563] on icon at bounding box center [568, 563] width 11 height 11
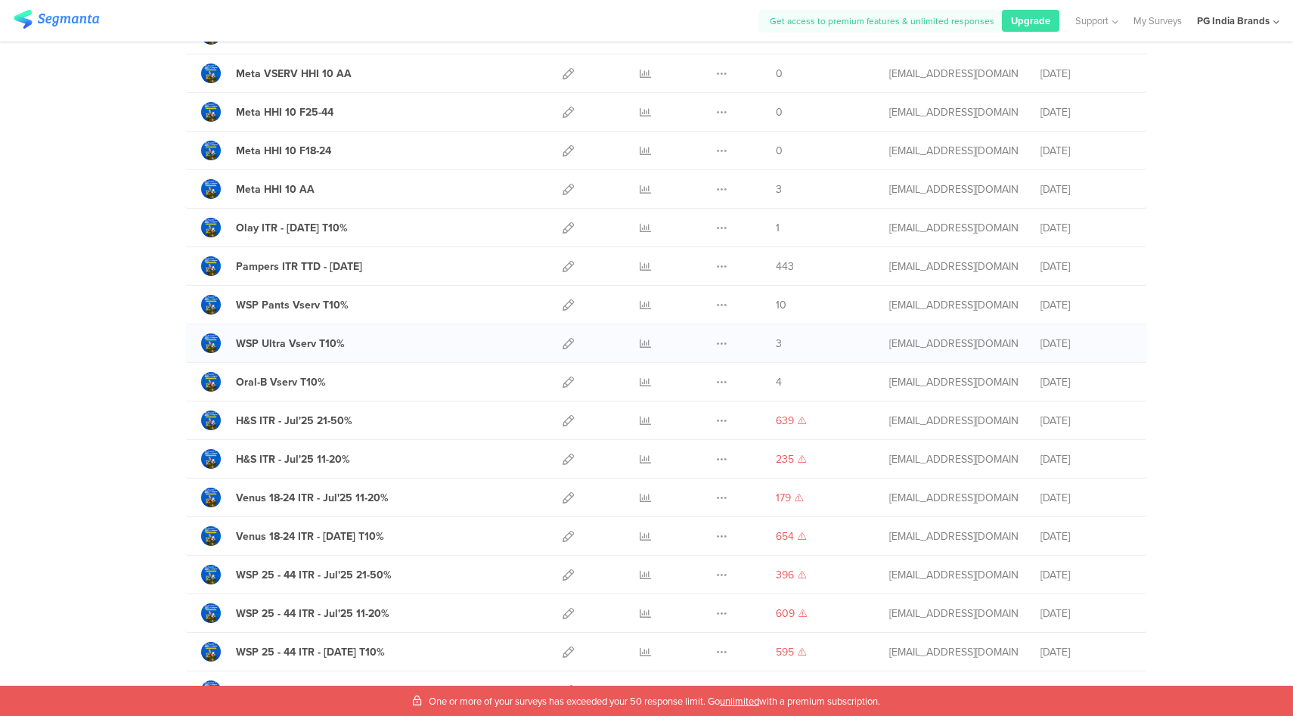
scroll to position [225, 0]
click at [563, 496] on icon at bounding box center [568, 496] width 11 height 11
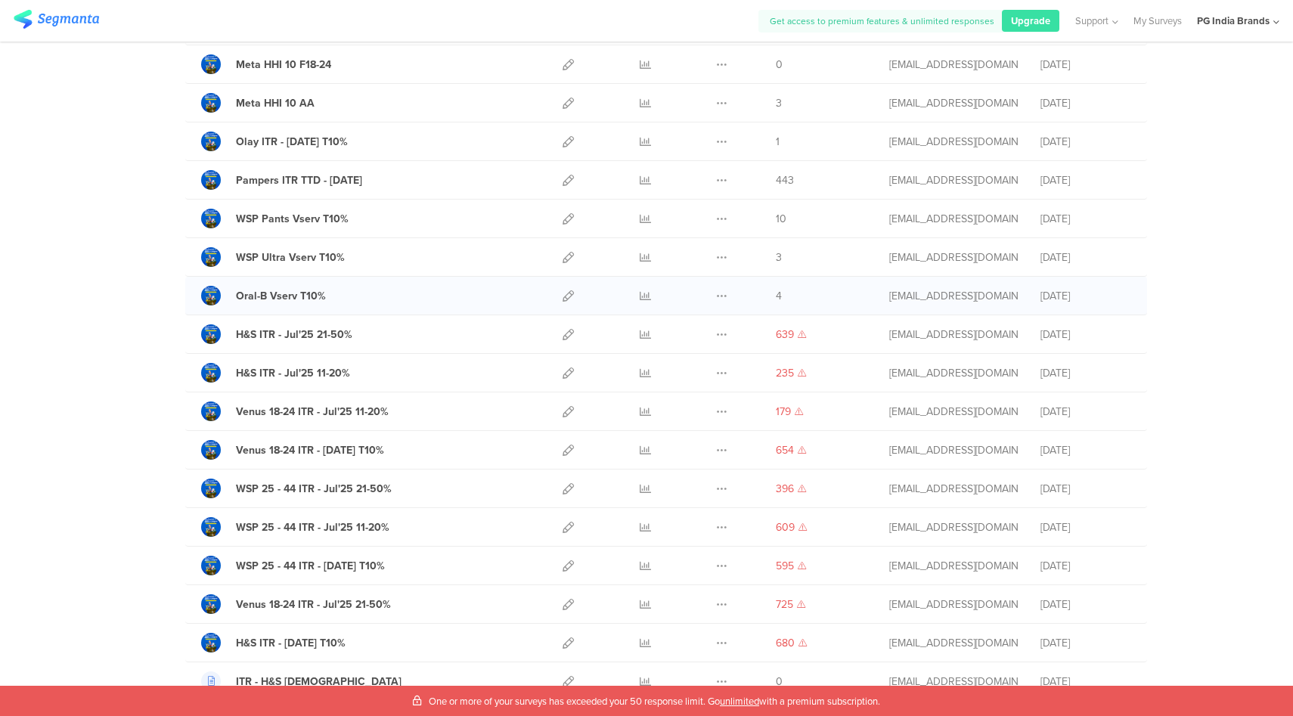
scroll to position [0, 0]
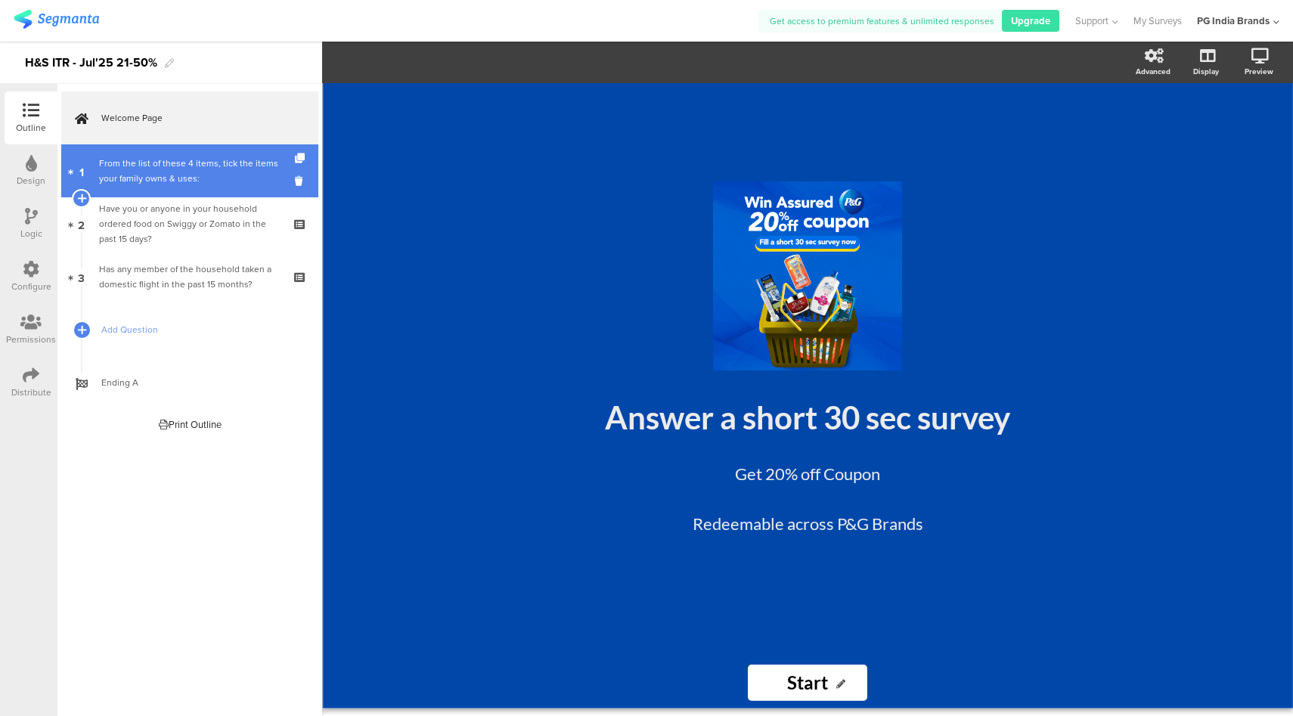
click at [198, 171] on div "From the list of these 4 items, tick the items your family owns & uses:" at bounding box center [189, 171] width 181 height 30
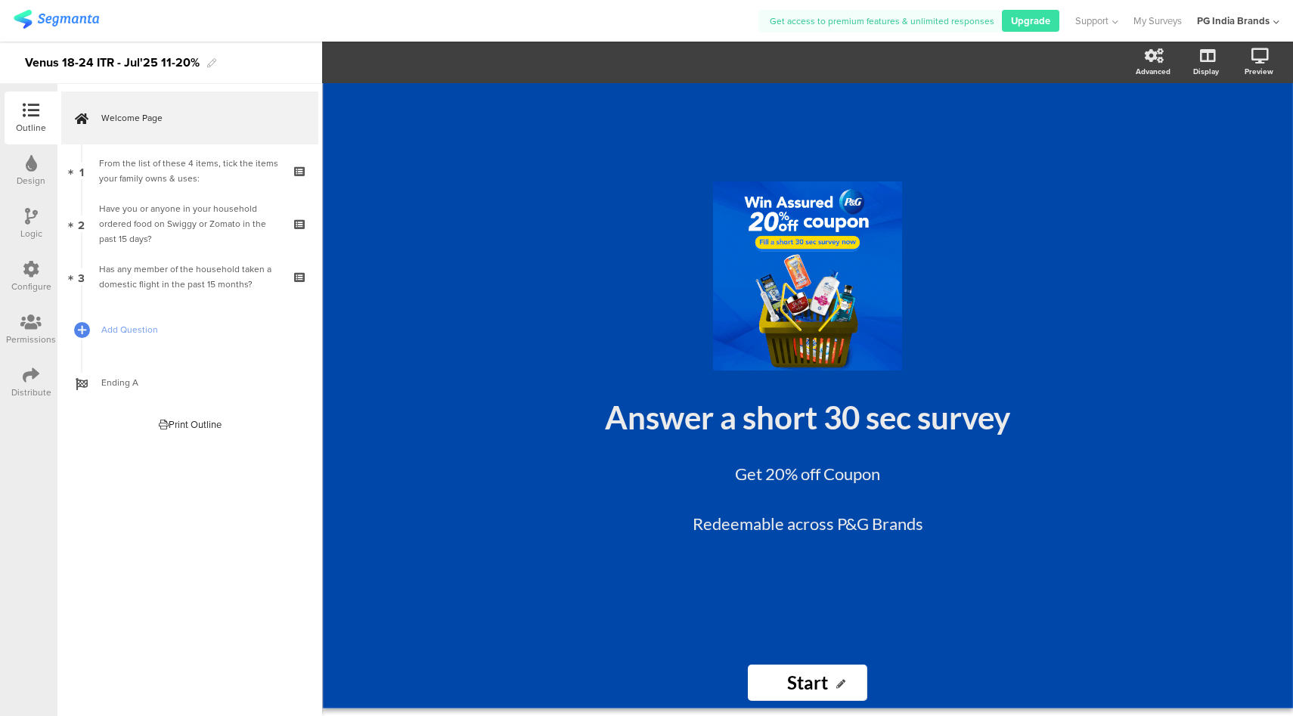
click at [1234, 23] on div "PG India Brands" at bounding box center [1233, 21] width 73 height 14
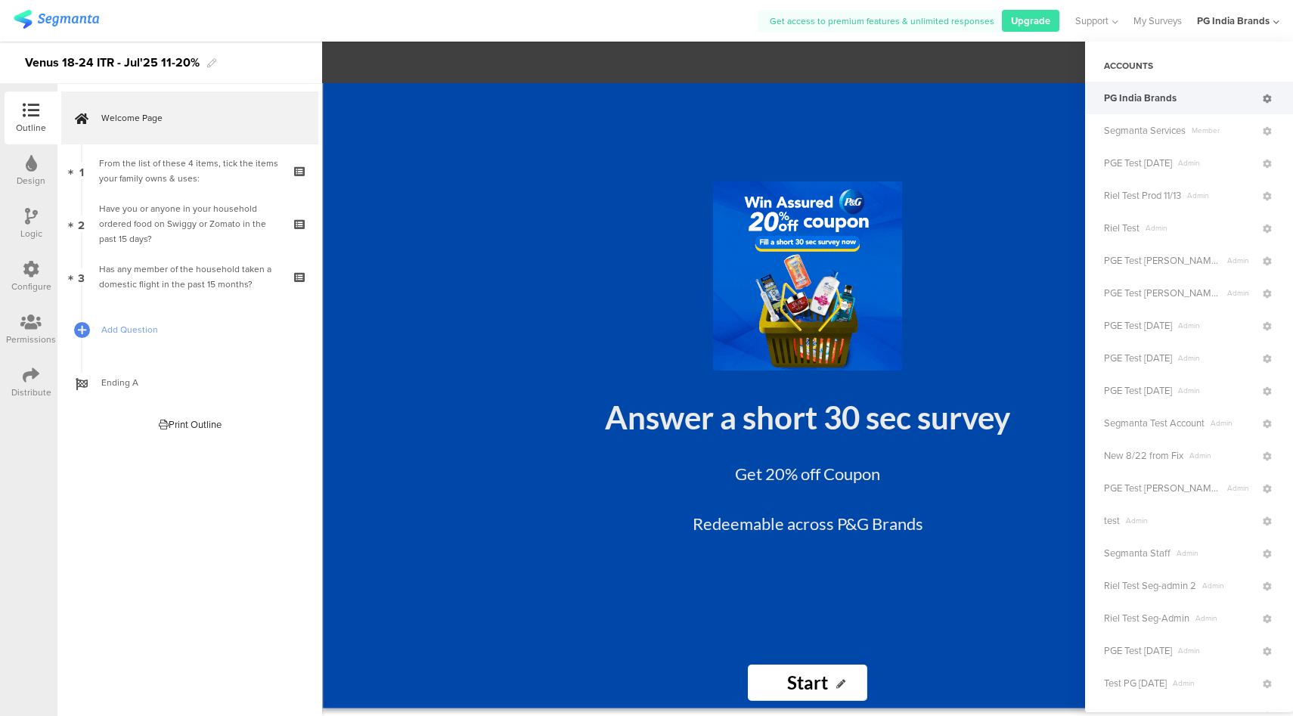
click at [1263, 100] on icon at bounding box center [1267, 99] width 9 height 9
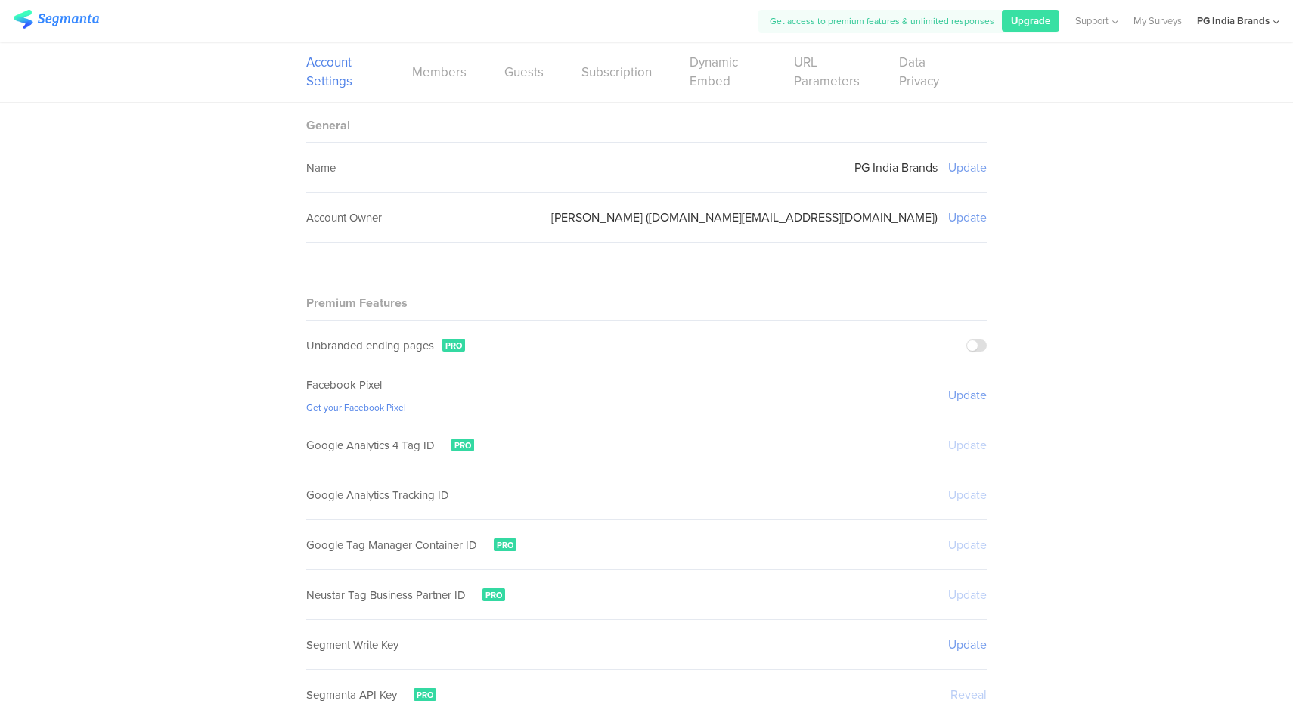
click at [426, 73] on link "Members" at bounding box center [439, 72] width 54 height 19
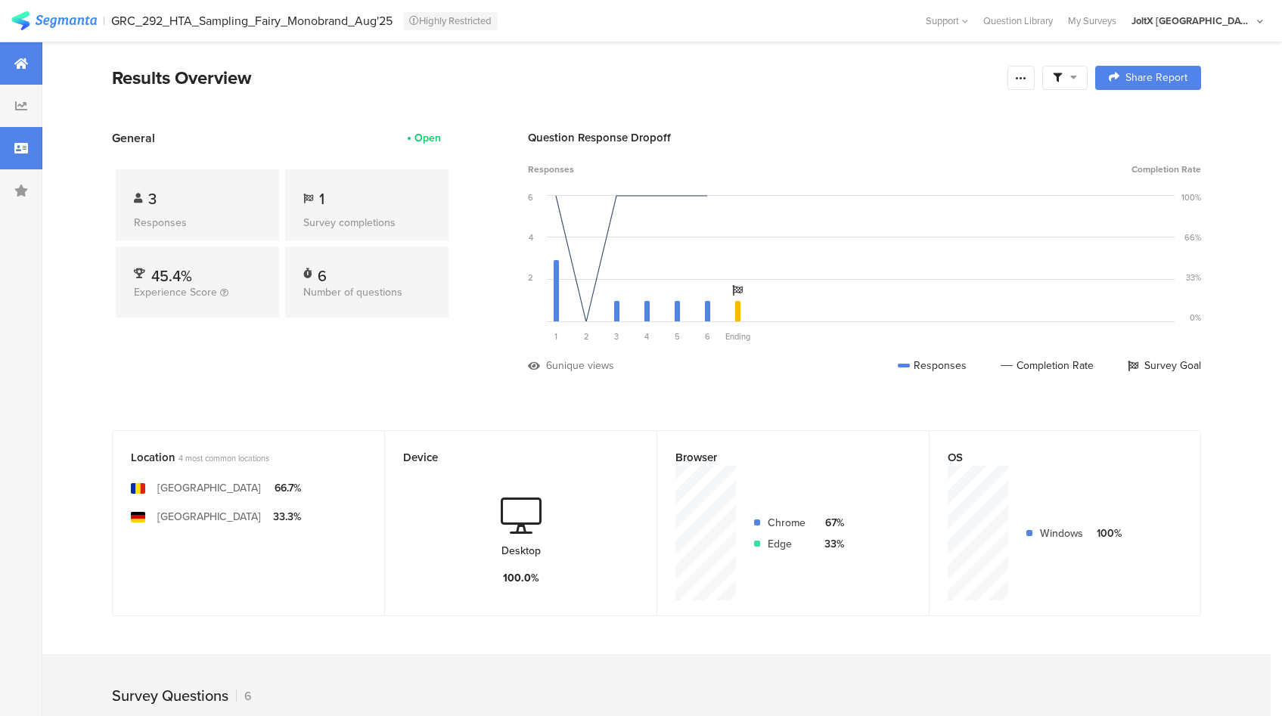
click at [28, 147] on div at bounding box center [21, 148] width 42 height 42
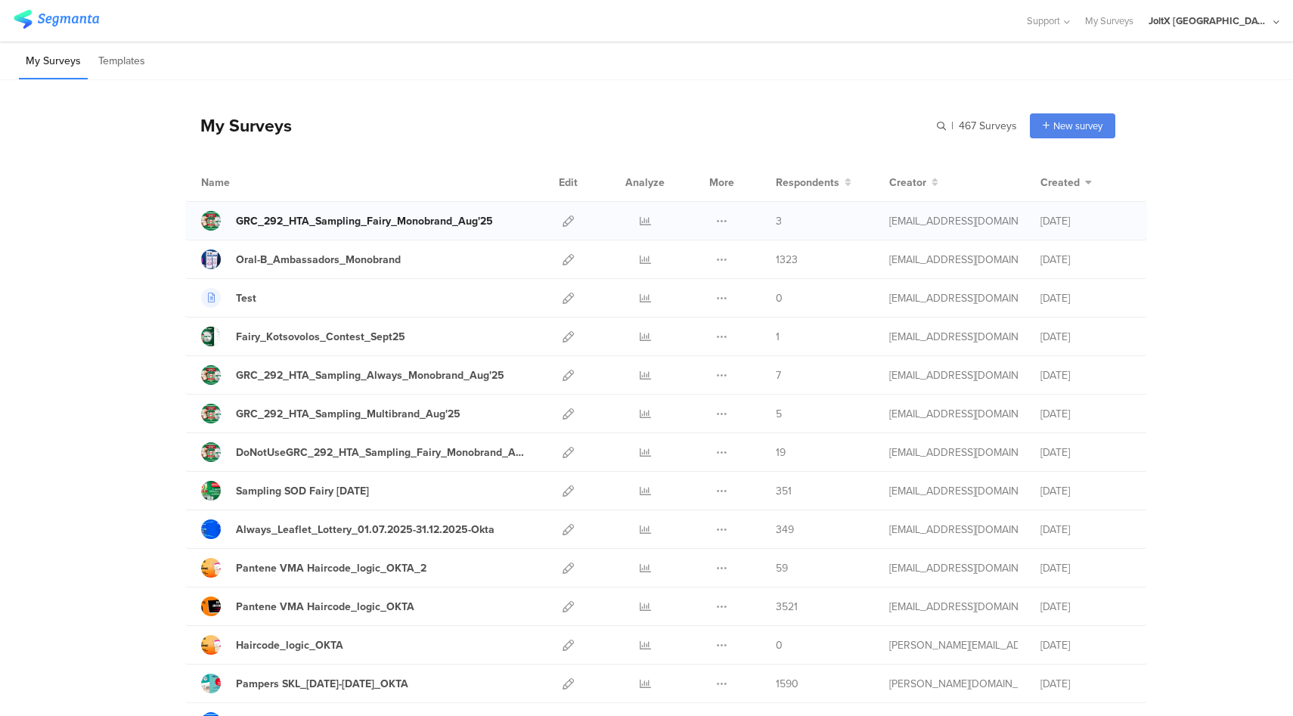
click at [390, 216] on div "GRC_292_HTA_Sampling_Fairy_Monobrand_Aug'25" at bounding box center [364, 221] width 257 height 16
click at [364, 379] on div "GRC_292_HTA_Sampling_Always_Monobrand_Aug'25" at bounding box center [370, 375] width 268 height 16
click at [410, 451] on div "DoNotUseGRC_292_HTA_Sampling_Fairy_Monobrand_Aug'25" at bounding box center [382, 453] width 293 height 16
click at [424, 412] on div "GRC_292_HTA_Sampling_Multibrand_Aug'25" at bounding box center [348, 414] width 225 height 16
click at [565, 452] on icon at bounding box center [568, 452] width 11 height 11
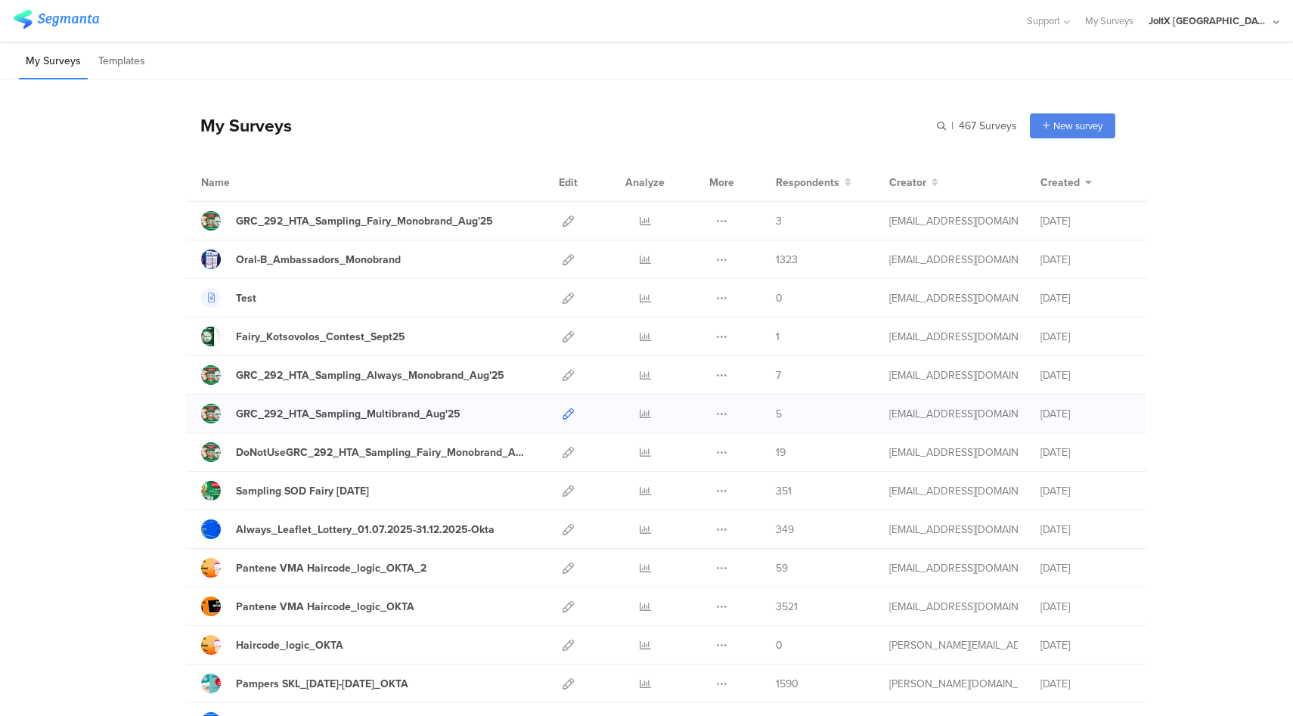
click at [563, 413] on icon at bounding box center [568, 413] width 11 height 11
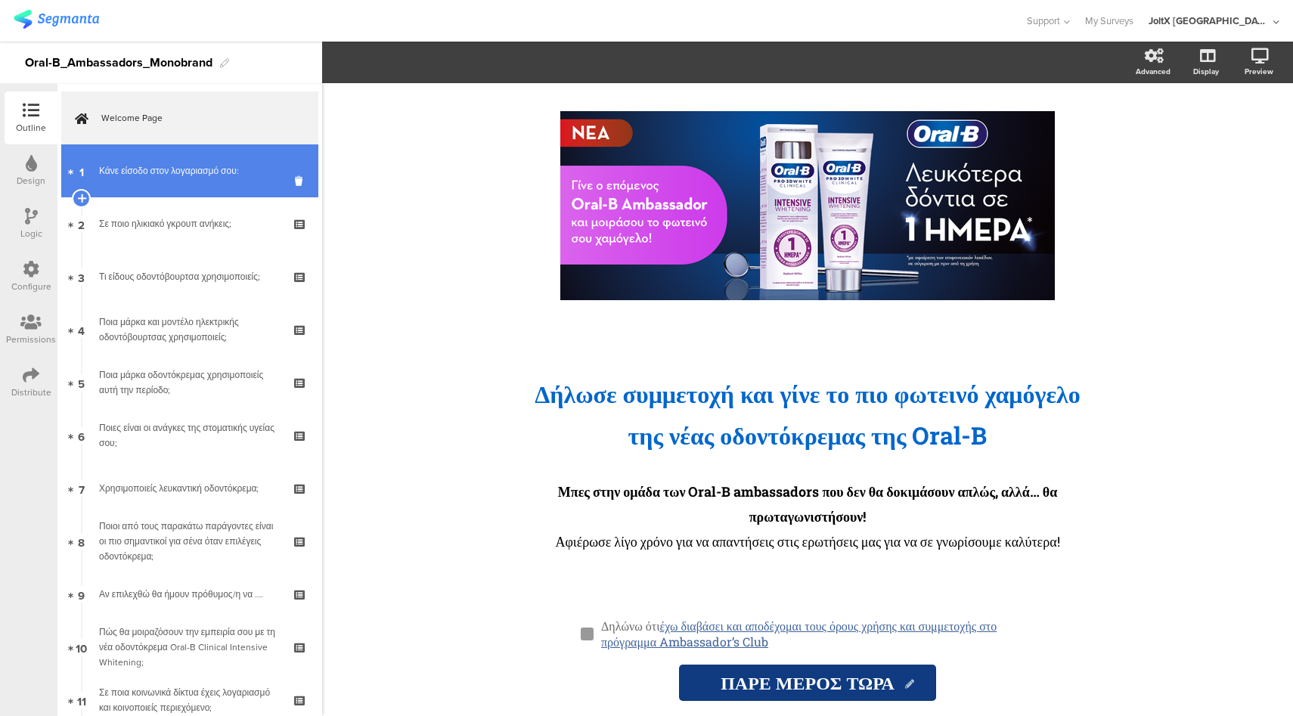
click at [190, 175] on div "Κάνε είσοδο στον λογαριασμό σου:" at bounding box center [189, 170] width 181 height 15
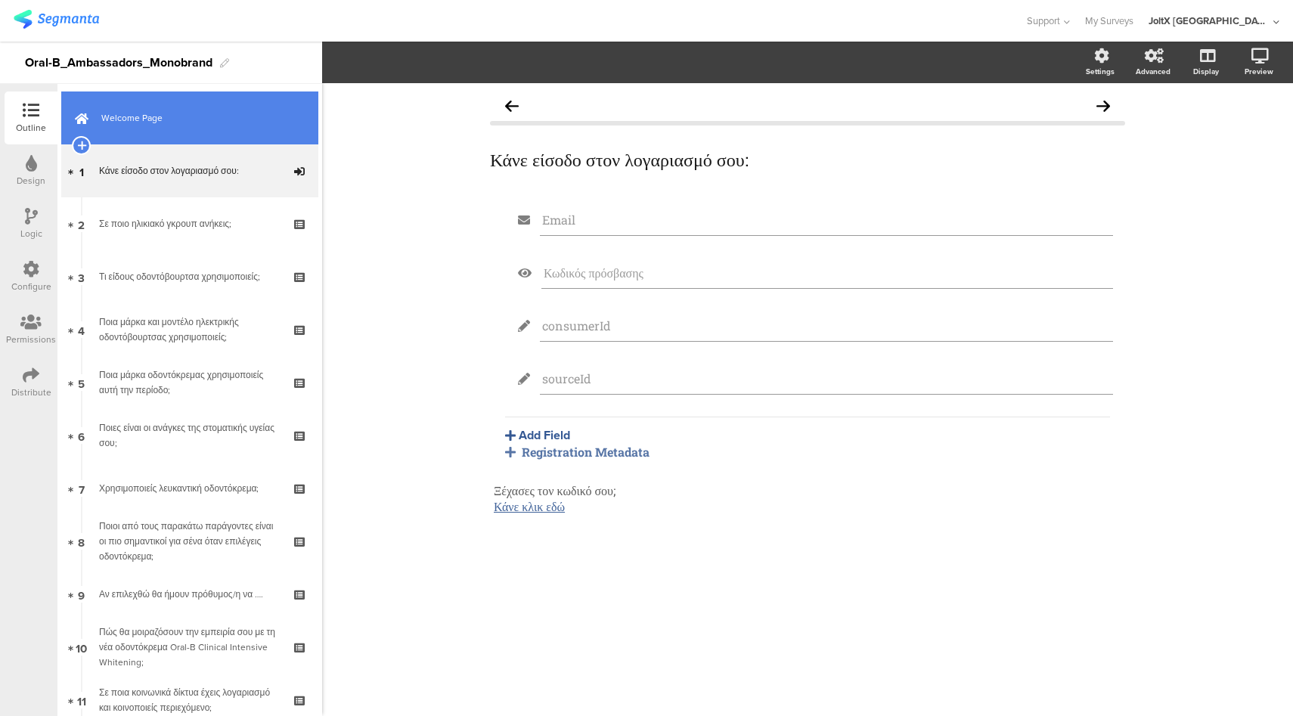
click at [203, 129] on link "Welcome Page" at bounding box center [189, 117] width 257 height 53
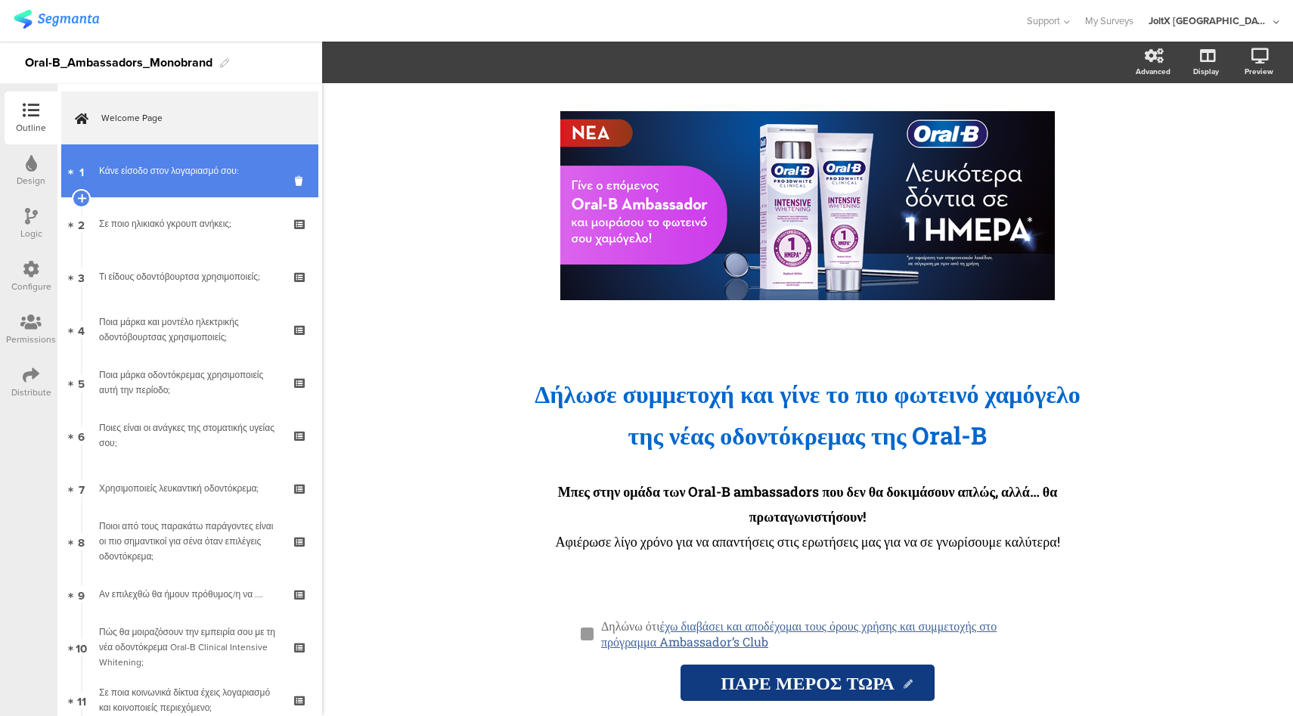
click at [189, 172] on div "Κάνε είσοδο στον λογαριασμό σου:" at bounding box center [189, 170] width 181 height 15
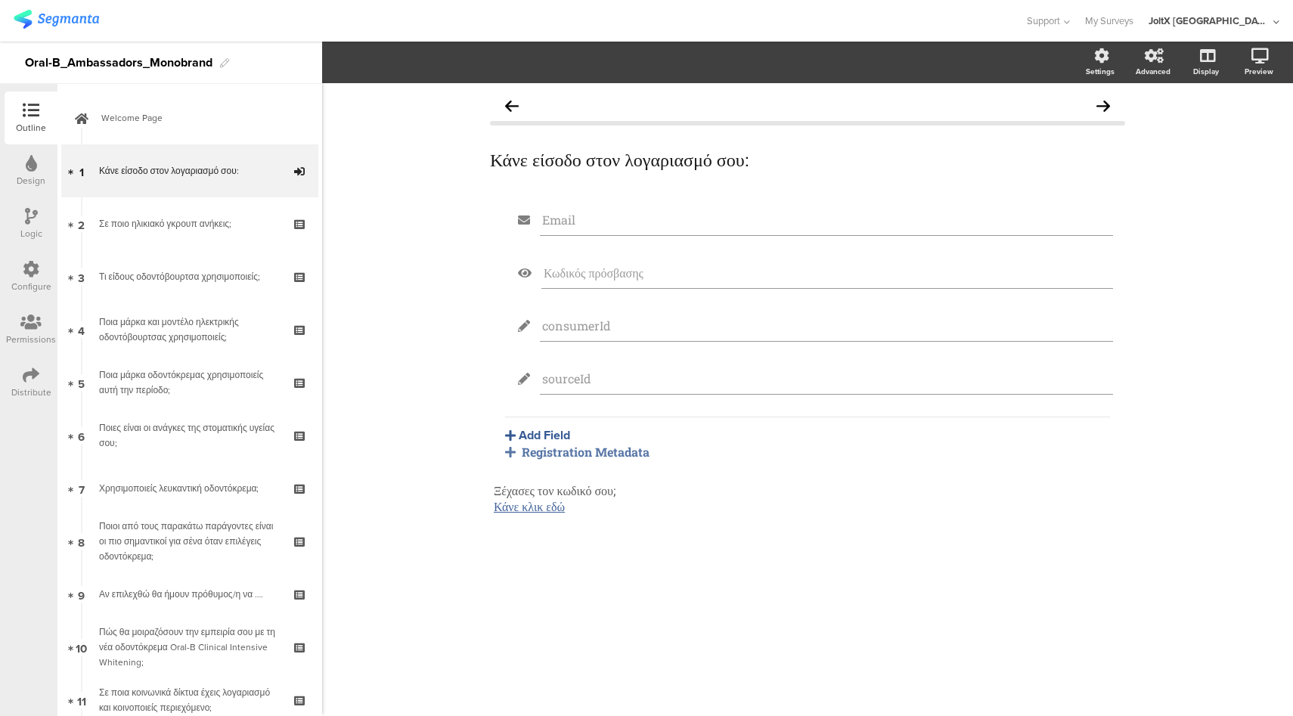
click at [30, 215] on icon at bounding box center [31, 216] width 13 height 17
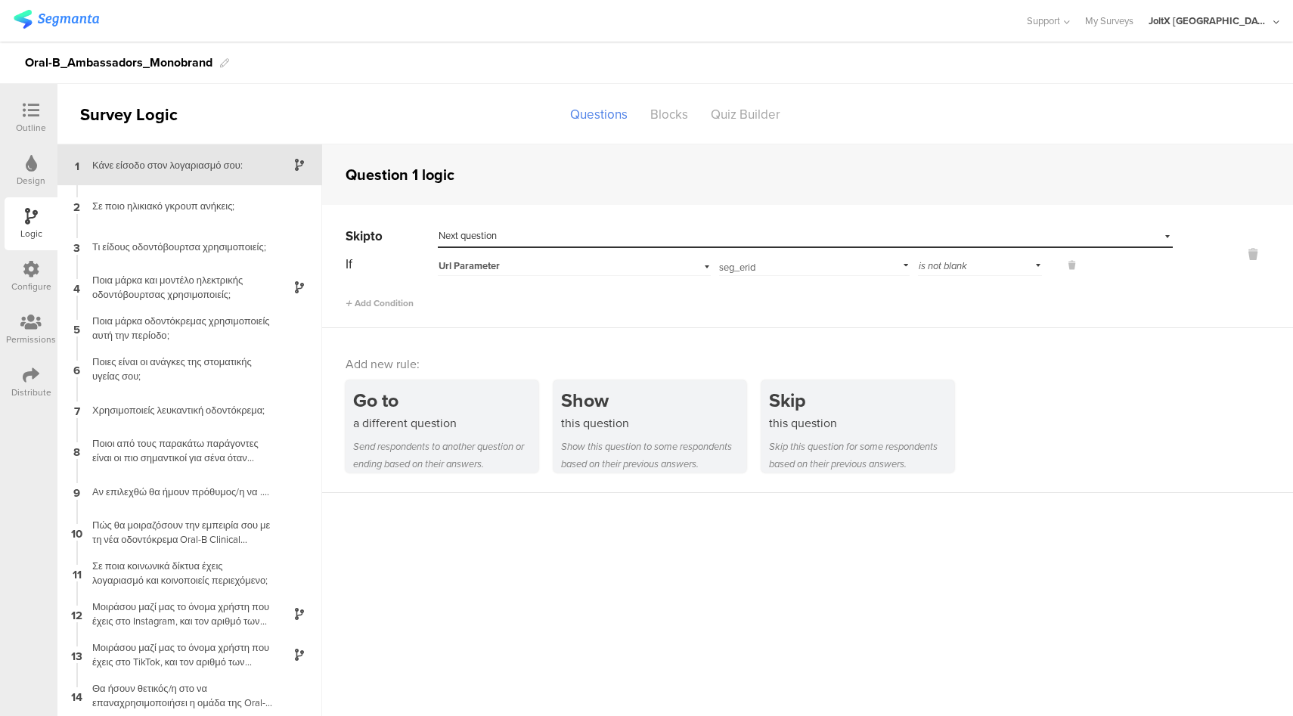
click at [18, 386] on div "Distribute" at bounding box center [31, 393] width 40 height 14
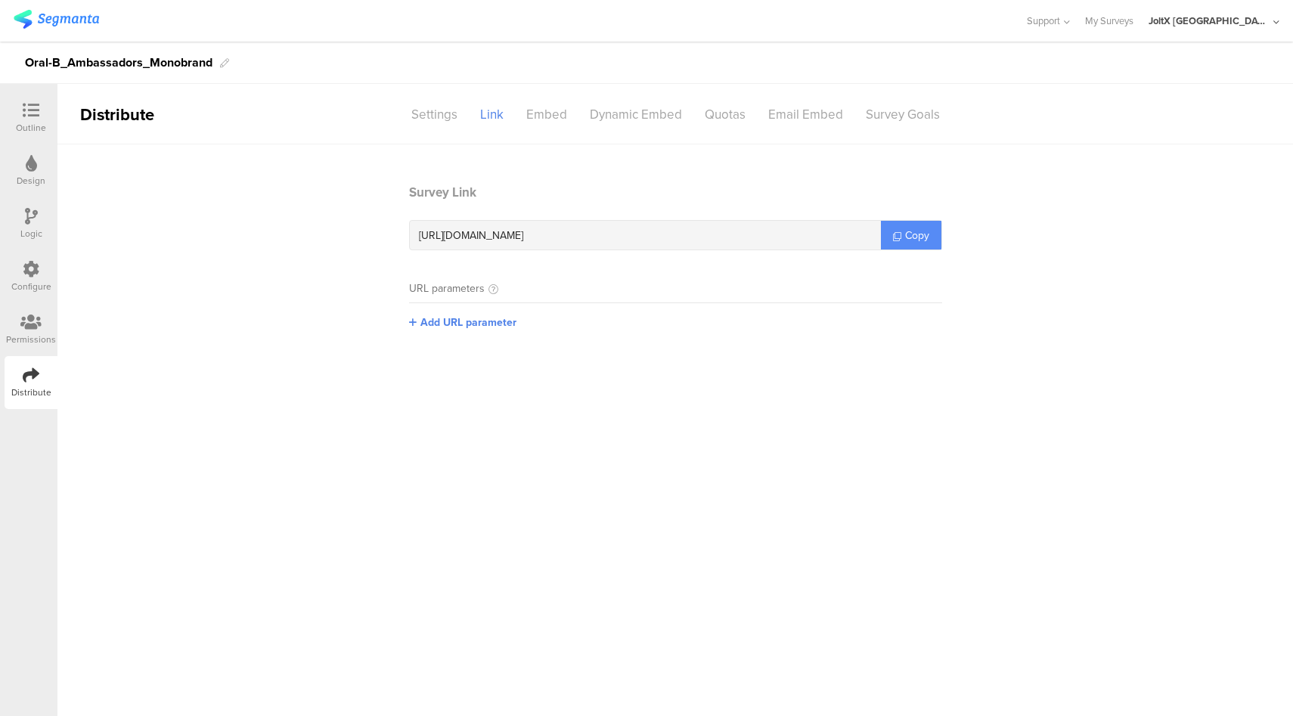
click at [918, 240] on span "Copy" at bounding box center [917, 236] width 24 height 16
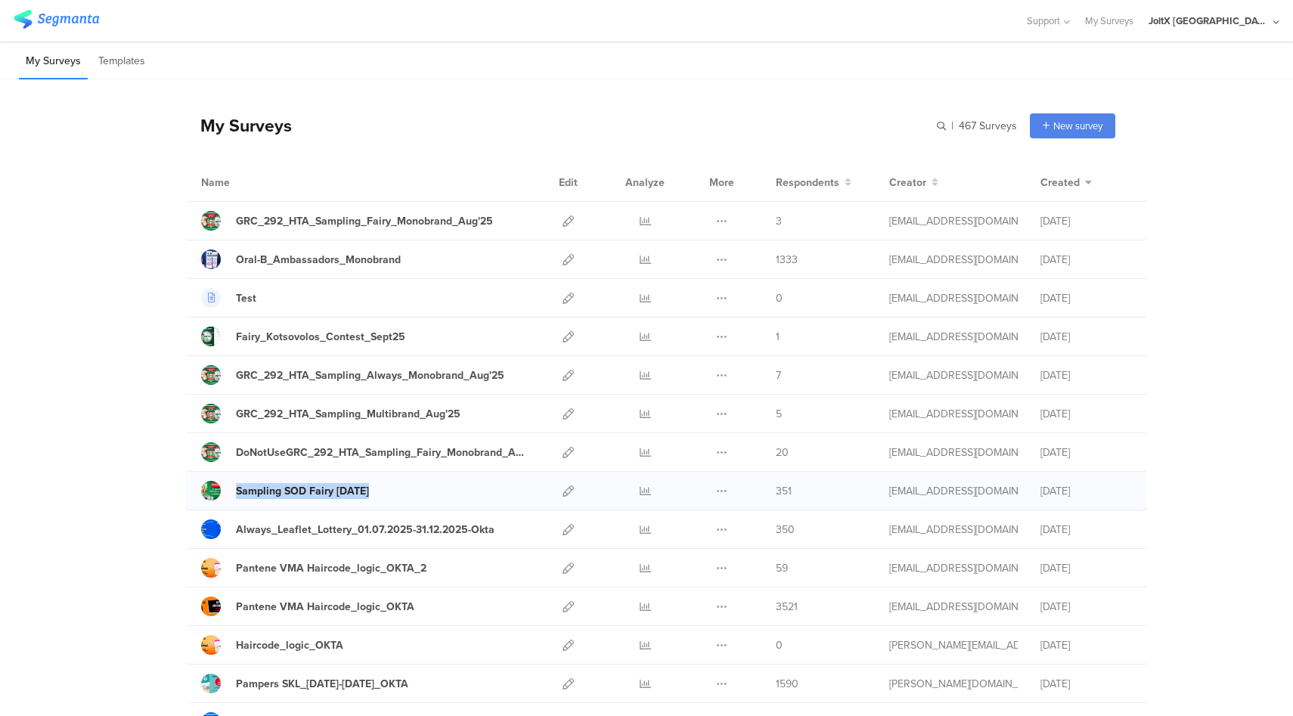
drag, startPoint x: 387, startPoint y: 493, endPoint x: 206, endPoint y: 498, distance: 181.5
click at [206, 498] on div "Sampling SOD Fairy [DATE]" at bounding box center [365, 491] width 328 height 20
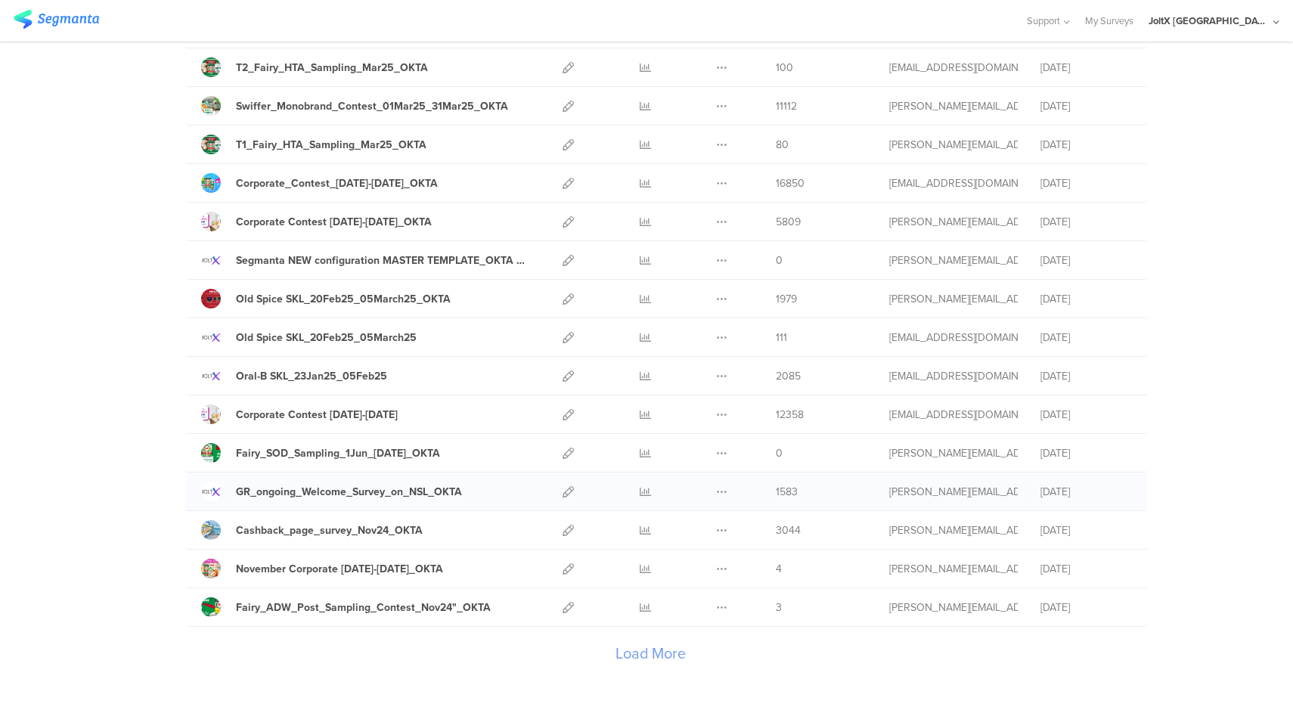
scroll to position [1573, 0]
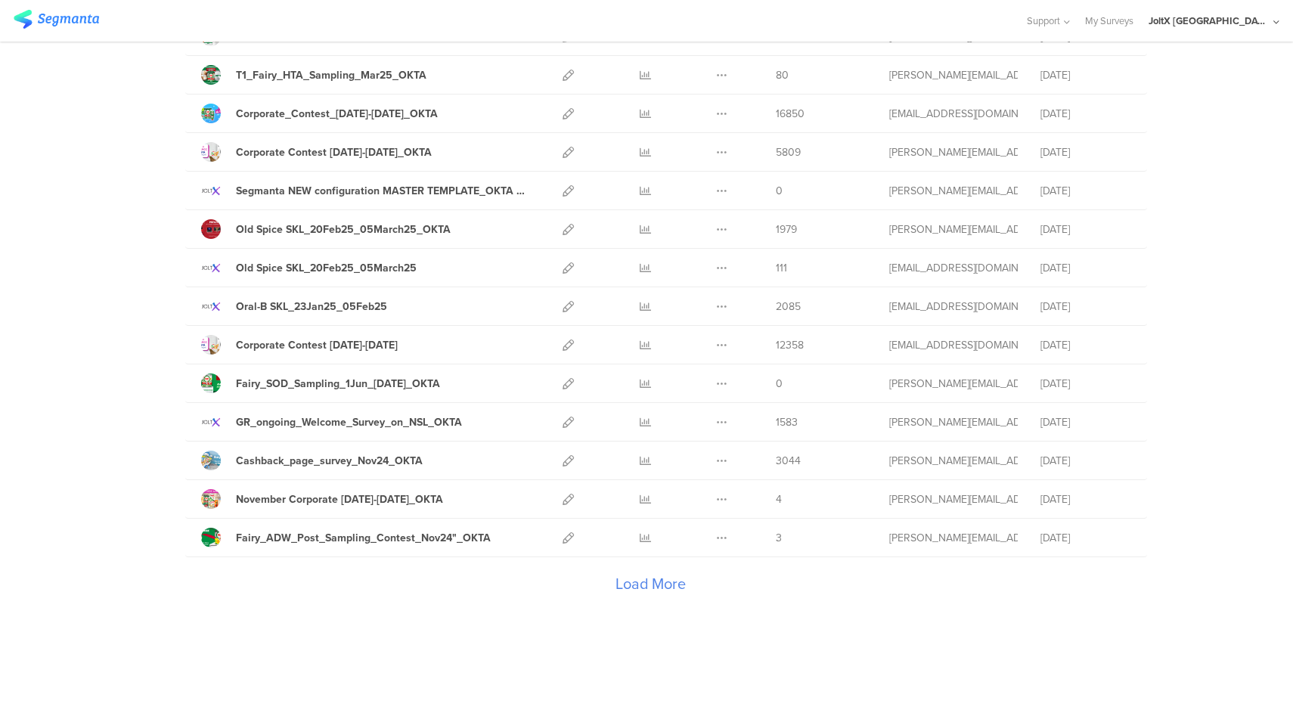
click at [651, 580] on div "Load More" at bounding box center [650, 587] width 930 height 60
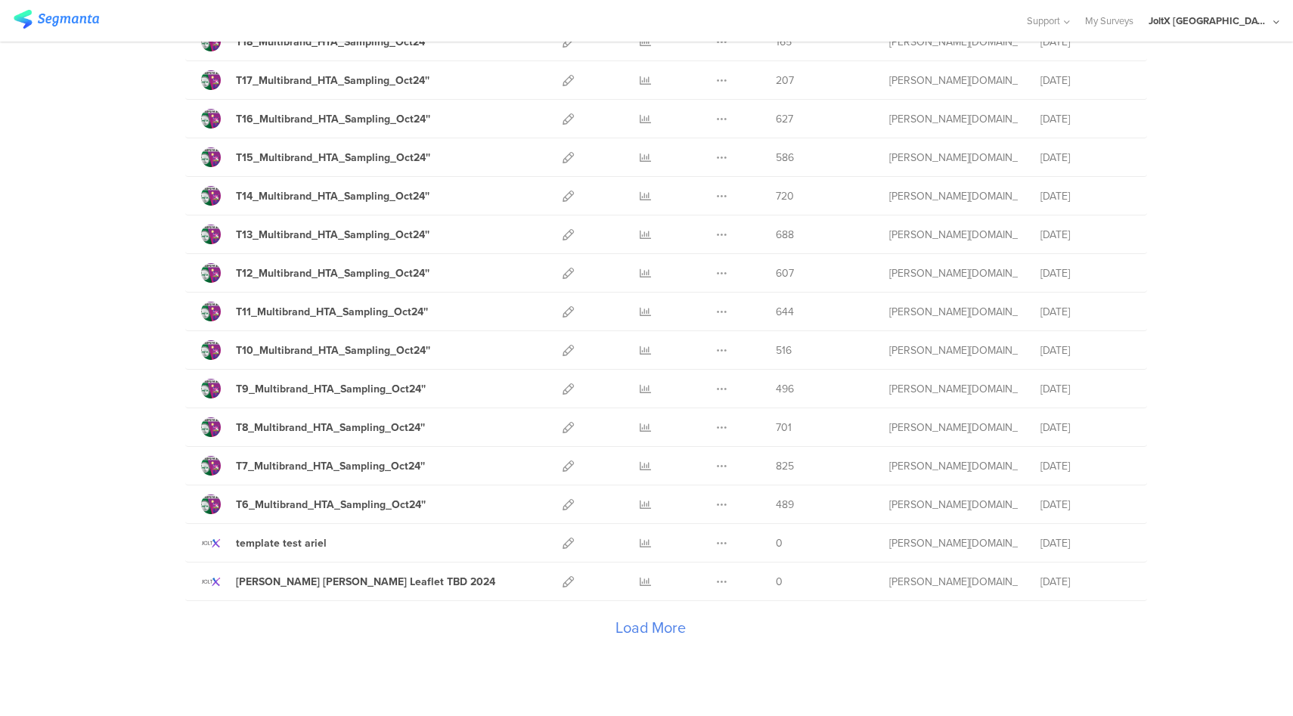
scroll to position [3501, 0]
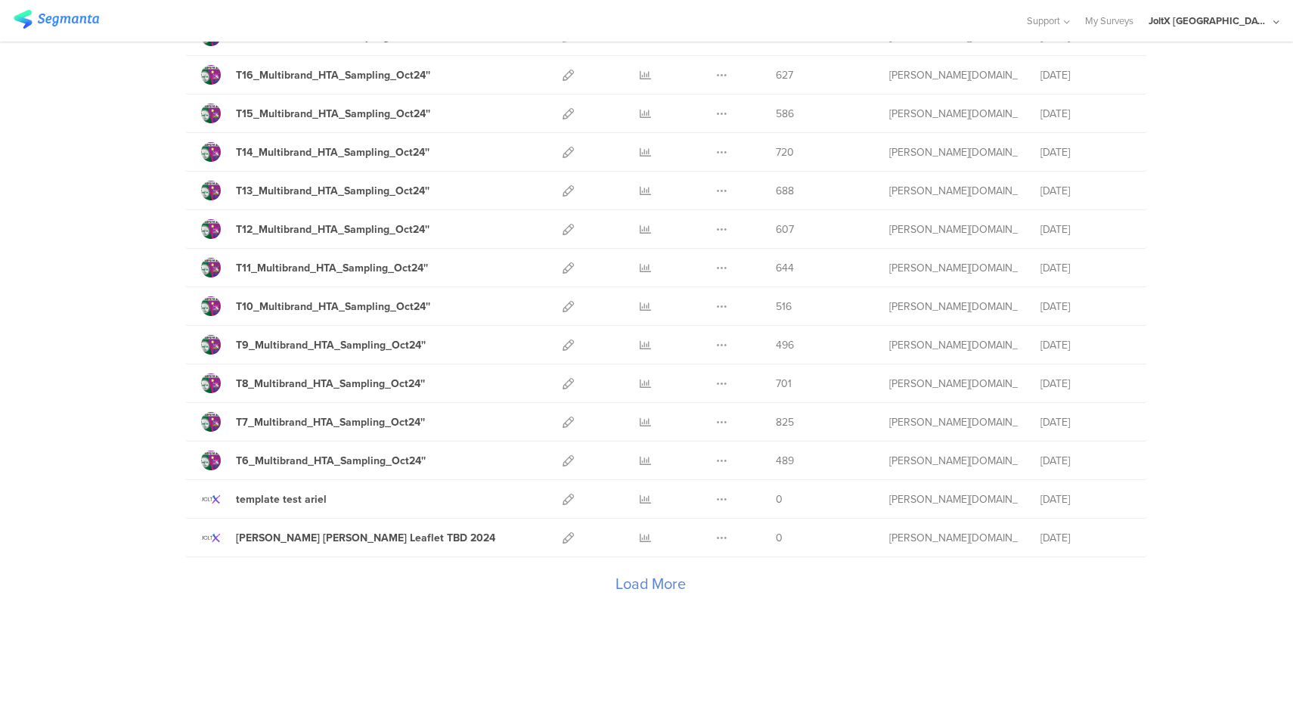
click at [652, 585] on div "Load More" at bounding box center [650, 587] width 930 height 60
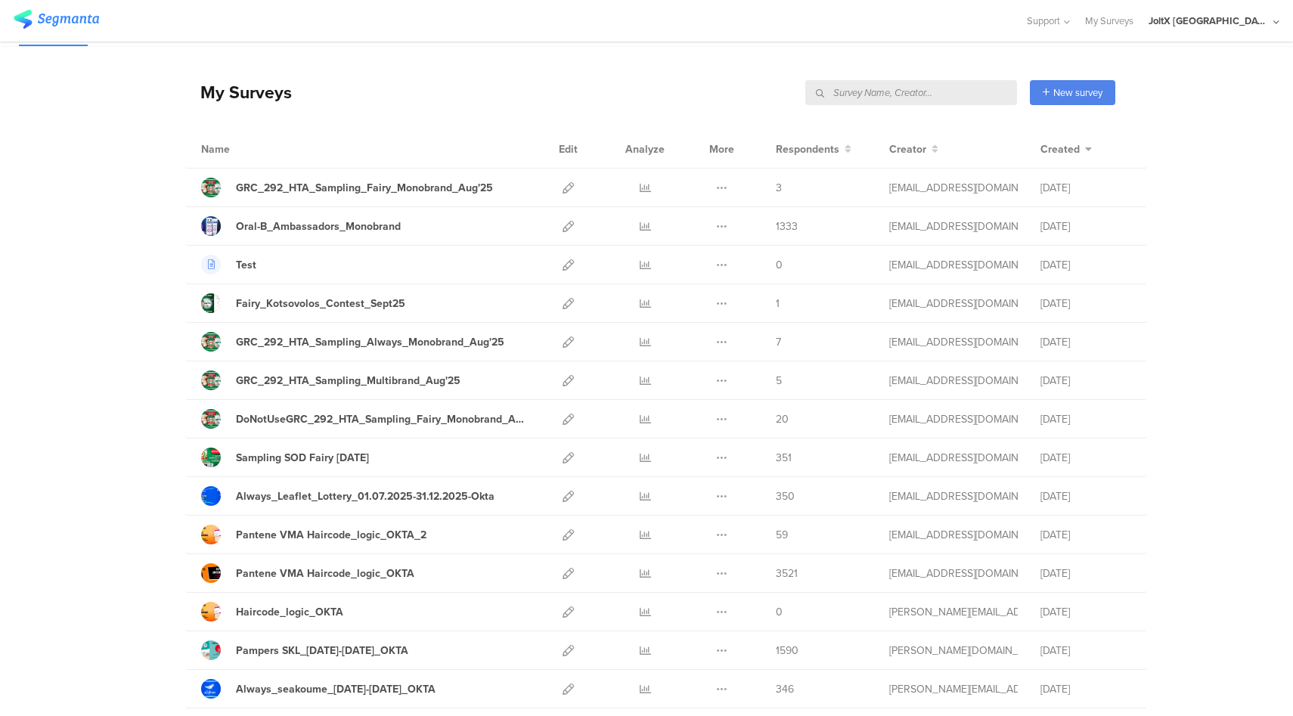
scroll to position [57, 0]
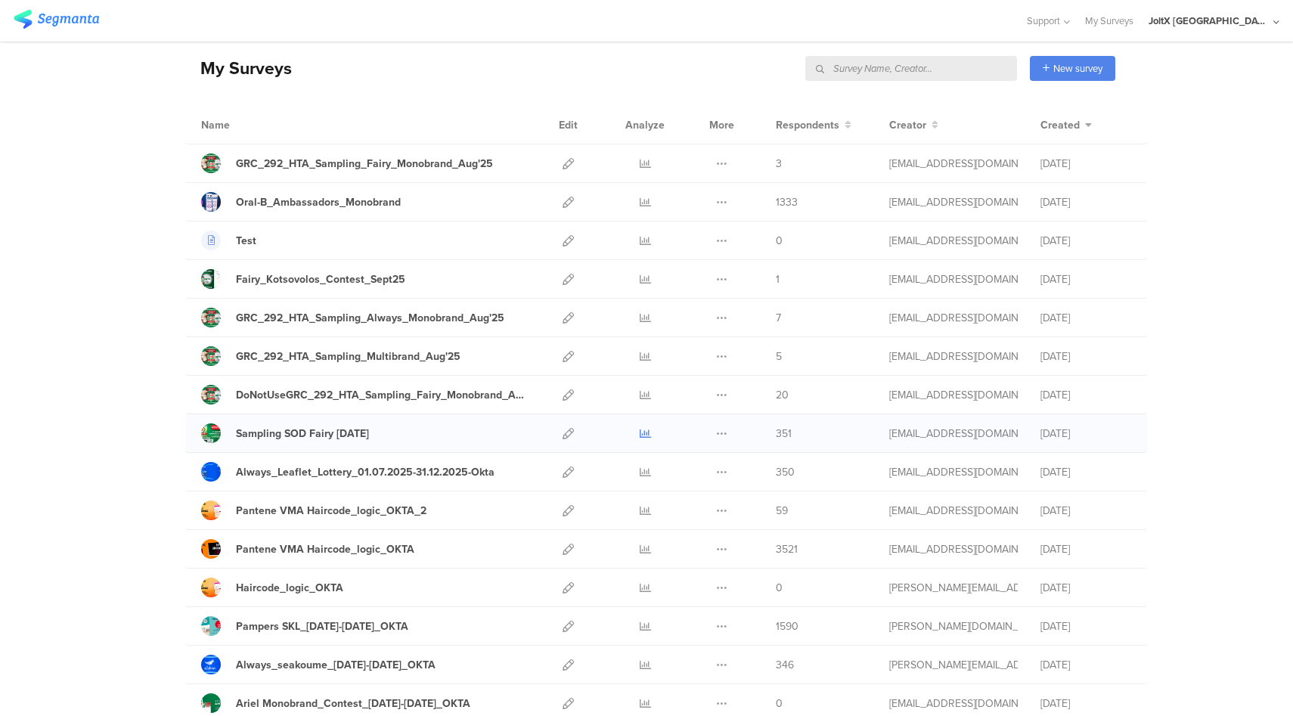
click at [640, 432] on icon at bounding box center [645, 433] width 11 height 11
click at [563, 239] on icon at bounding box center [568, 240] width 11 height 11
click at [565, 393] on icon at bounding box center [568, 394] width 11 height 11
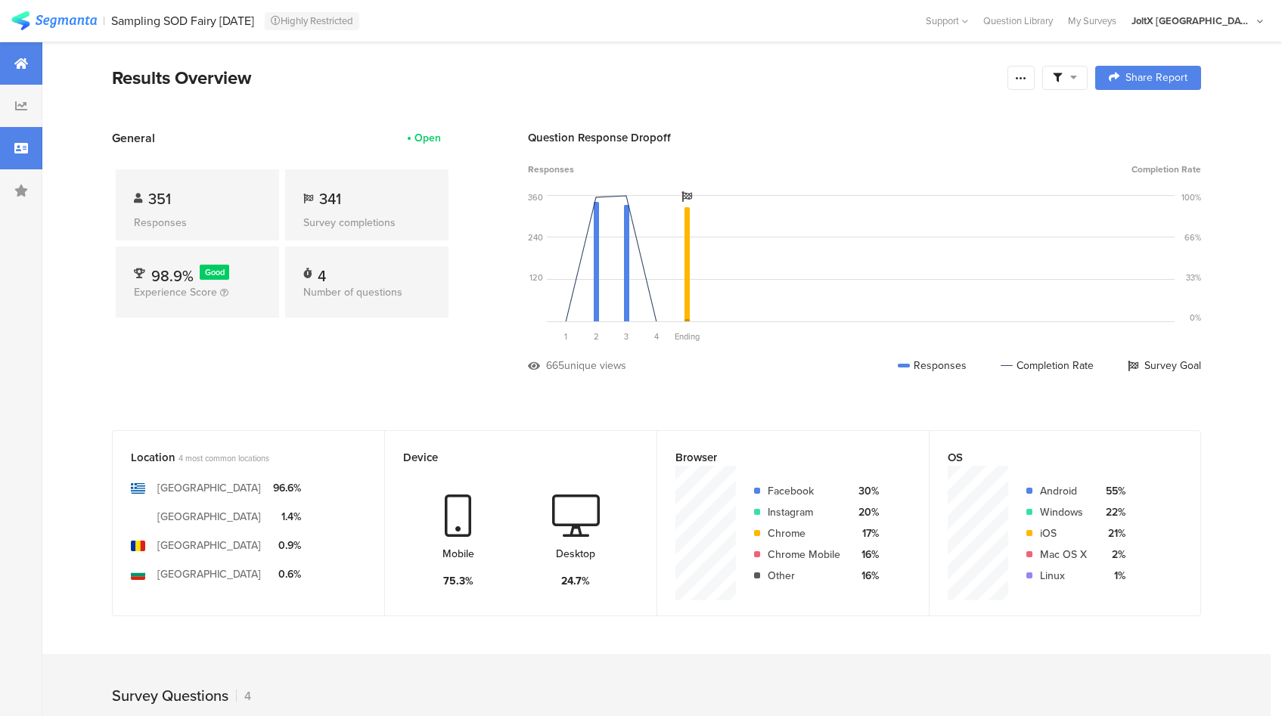
click at [5, 153] on div at bounding box center [21, 148] width 42 height 42
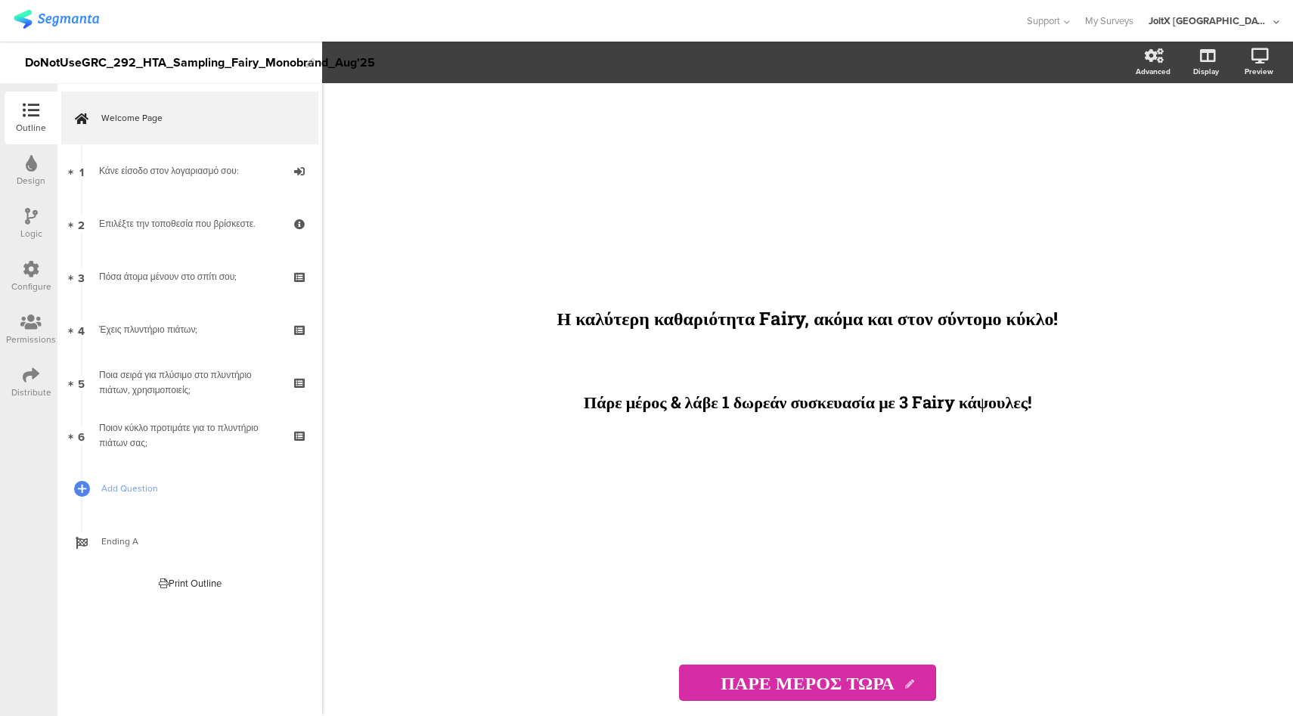
click at [5, 382] on div "Distribute" at bounding box center [31, 382] width 53 height 53
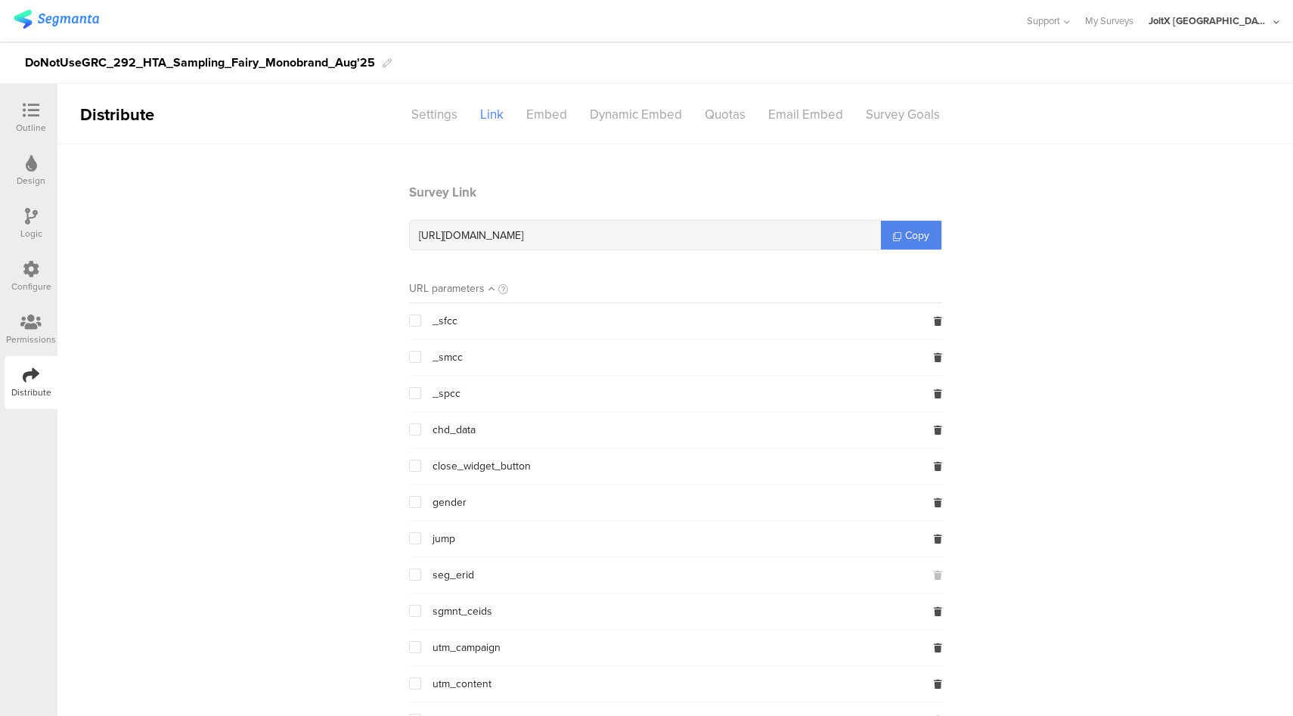
click at [36, 284] on div "Configure" at bounding box center [31, 287] width 40 height 14
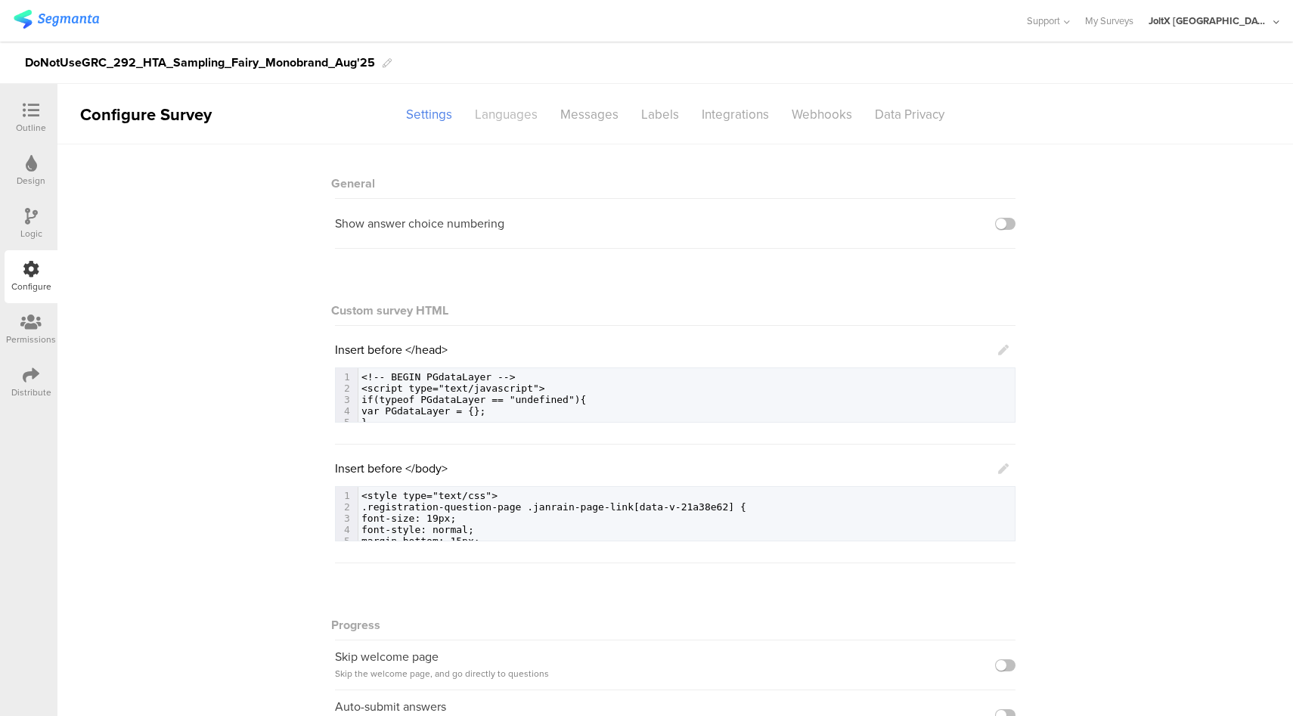
click at [484, 118] on div "Languages" at bounding box center [505, 114] width 85 height 26
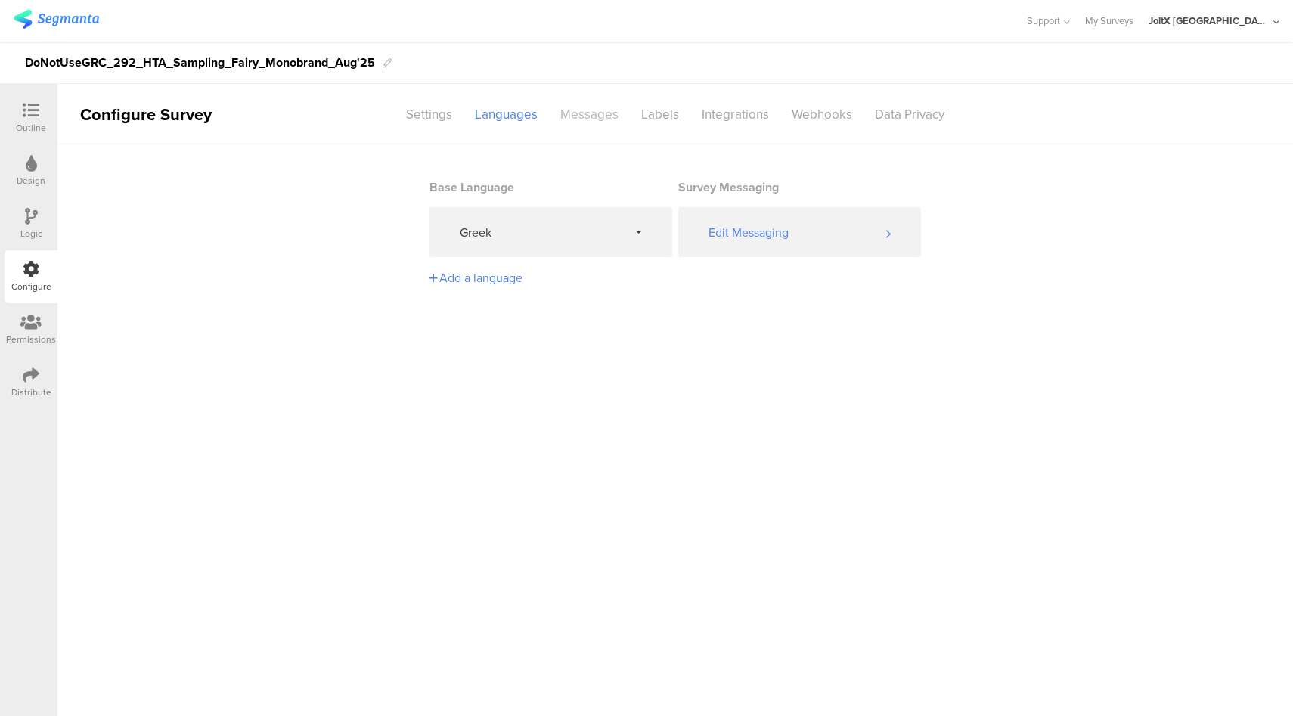
click at [604, 119] on div "Messages" at bounding box center [589, 114] width 81 height 26
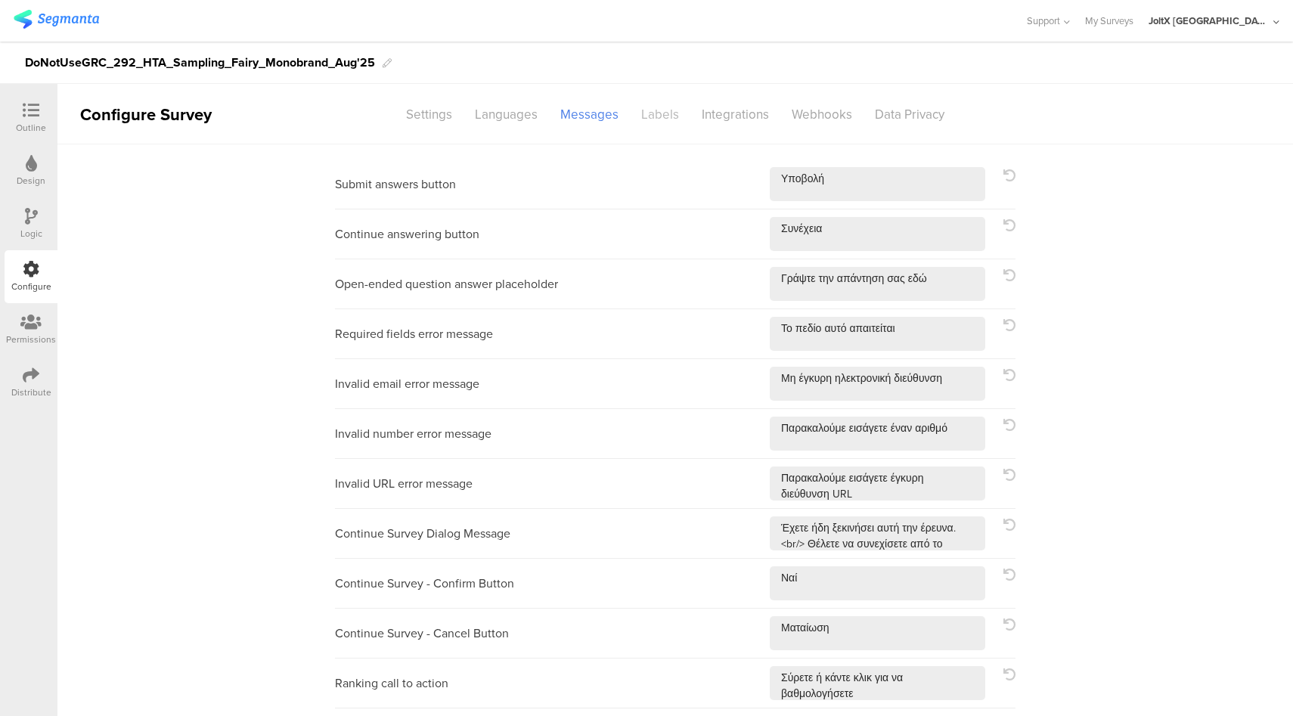
click at [658, 118] on div "Labels" at bounding box center [660, 114] width 60 height 26
